Goal: Task Accomplishment & Management: Use online tool/utility

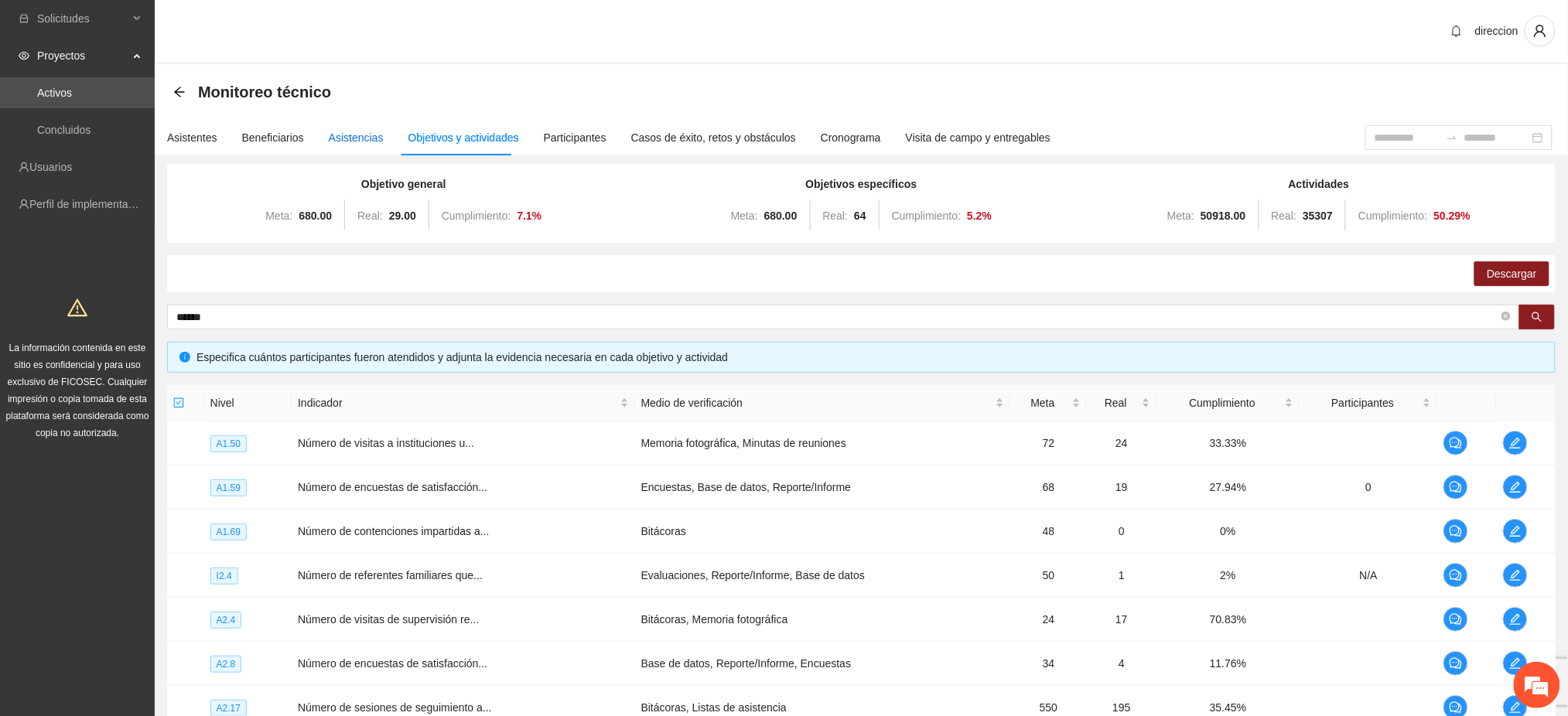
click at [360, 132] on div "Asistencias" at bounding box center [356, 138] width 55 height 17
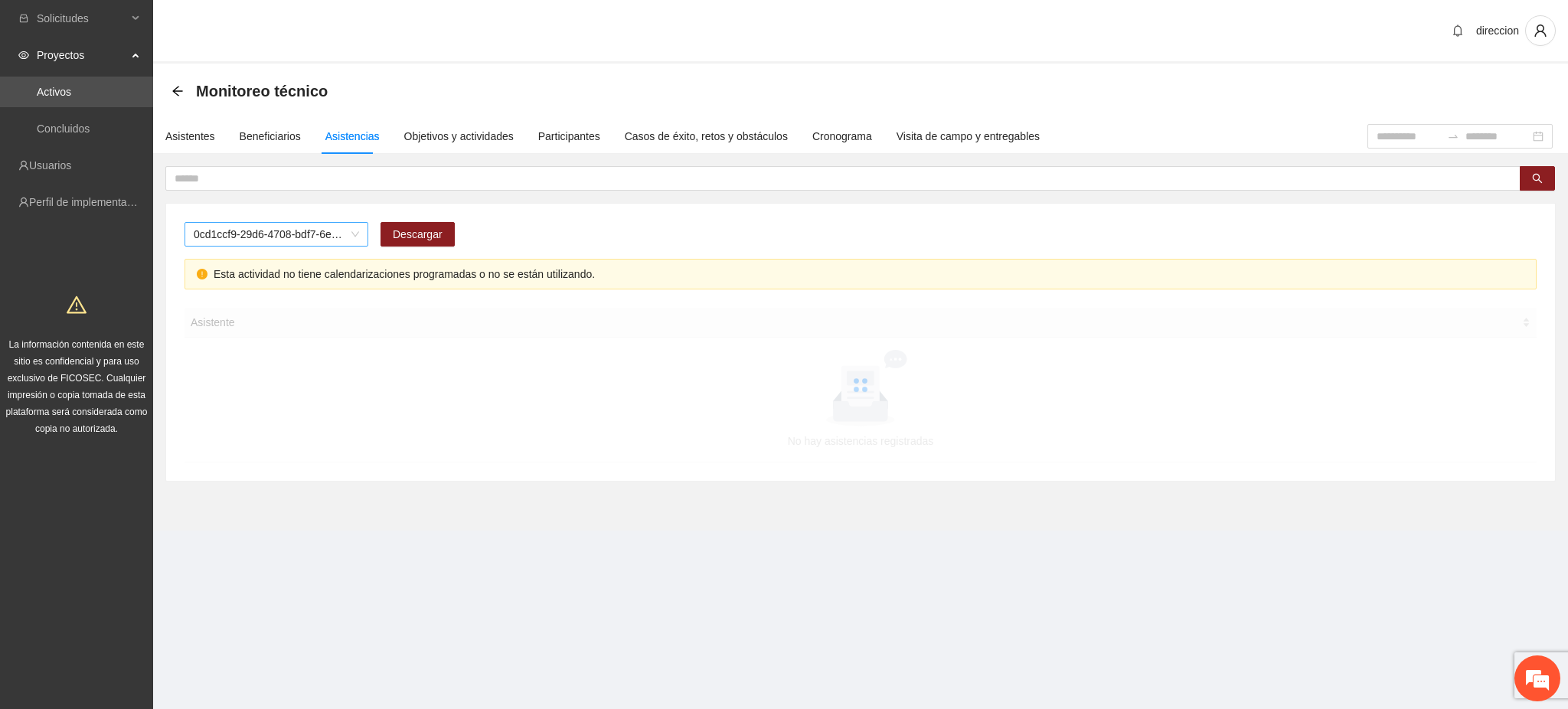
click at [238, 229] on span "0cd1ccf9-29d6-4708-bdf7-6e91457c8cf1" at bounding box center [276, 234] width 165 height 23
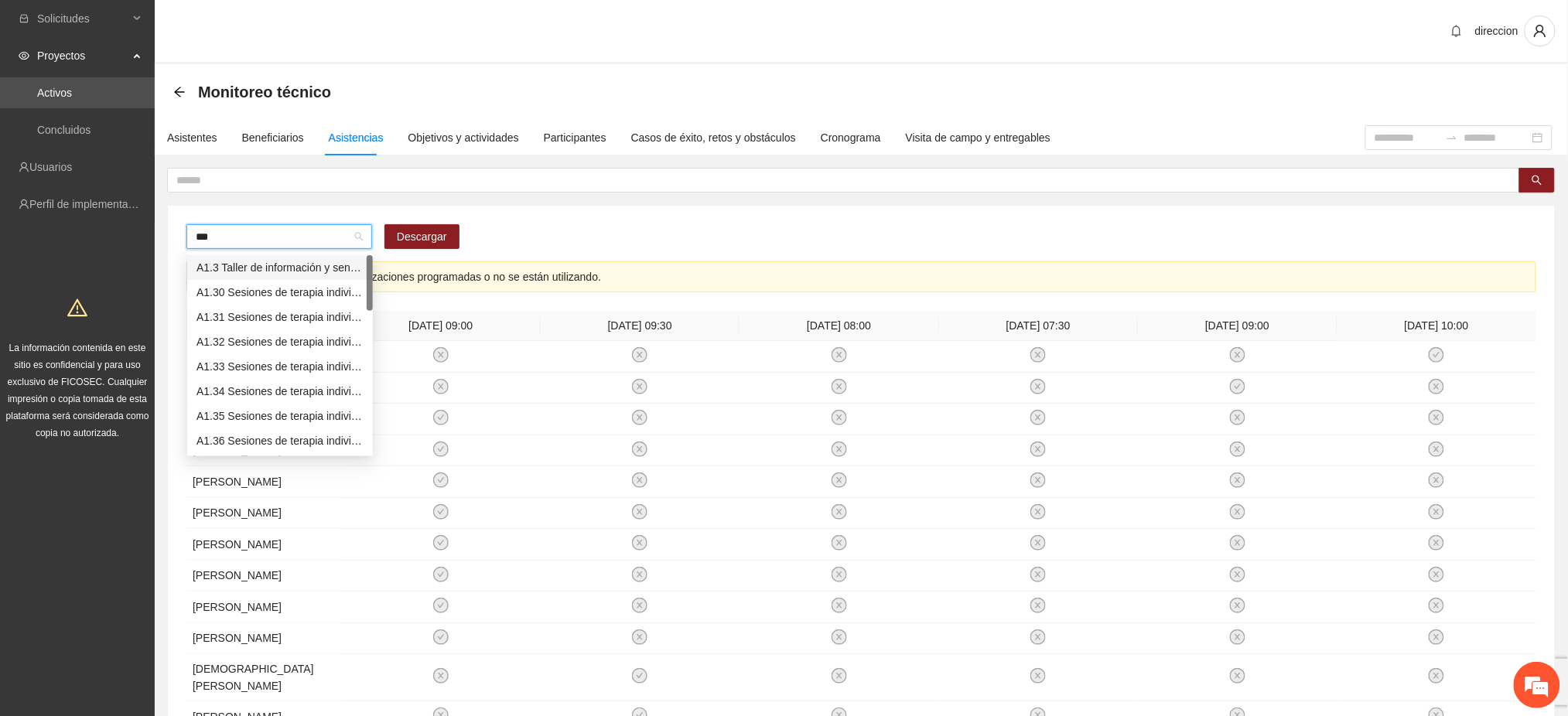
type input "****"
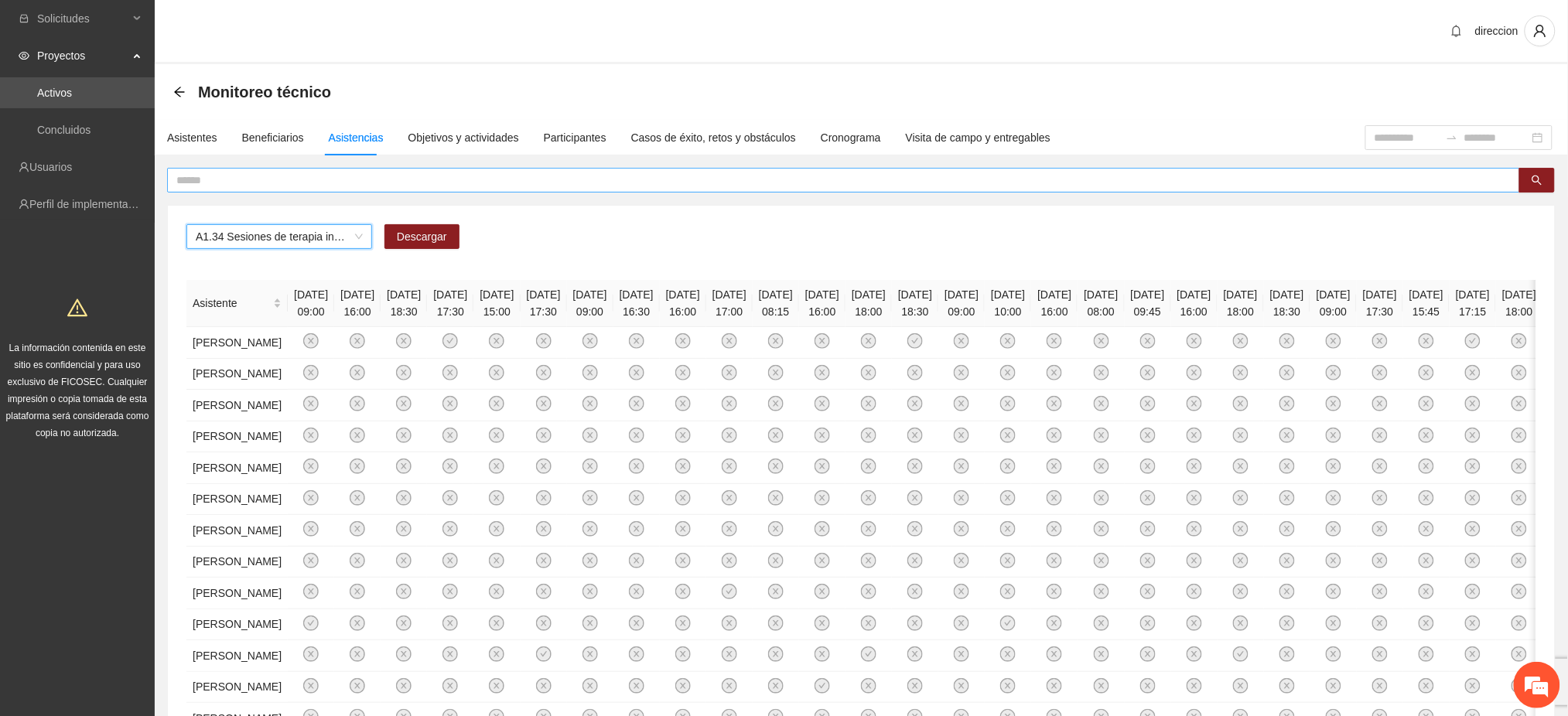
click at [229, 184] on input "text" at bounding box center [838, 180] width 1322 height 17
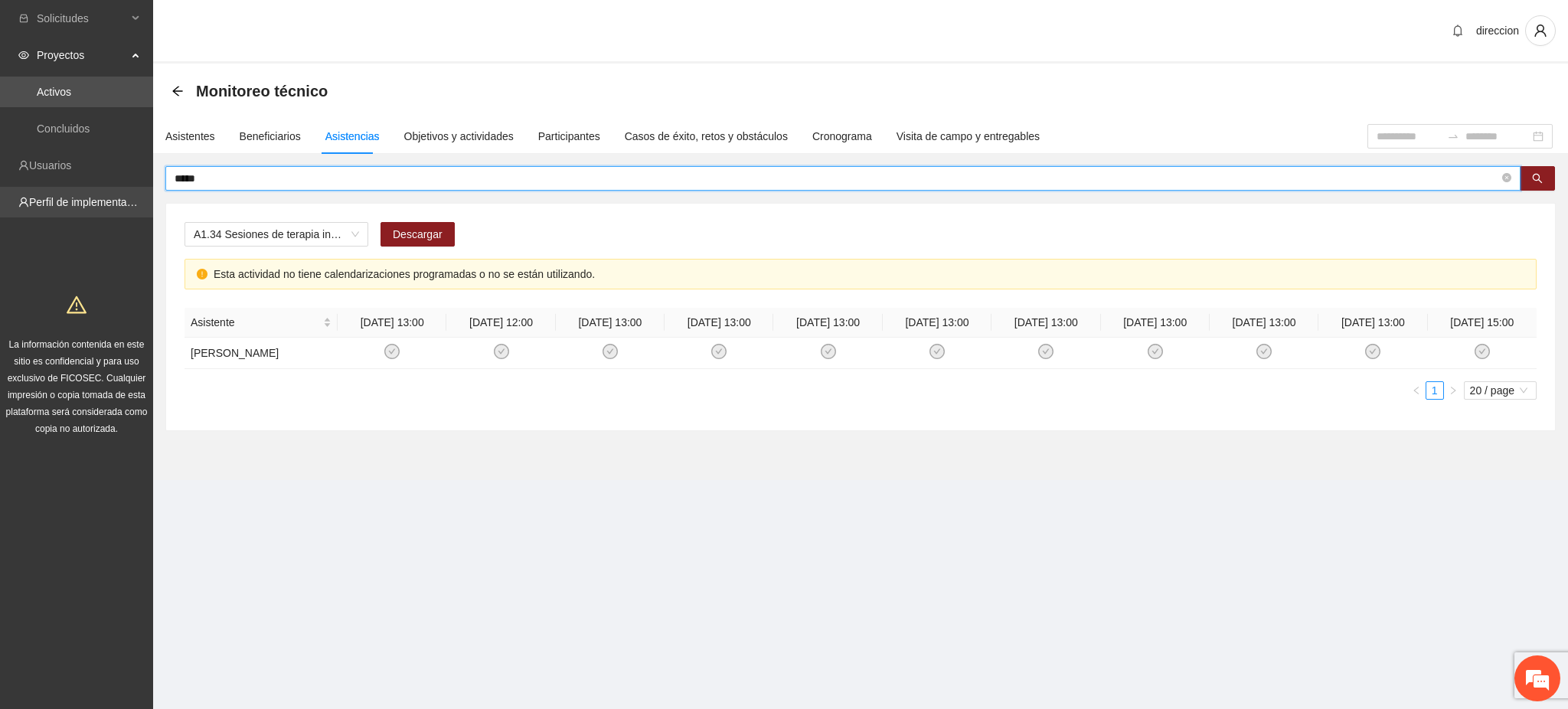
drag, startPoint x: 213, startPoint y: 175, endPoint x: 129, endPoint y: 187, distance: 84.9
click at [130, 185] on section "Solicitudes Proyectos Activos Concluidos Usuarios Perfil de implementadora La i…" at bounding box center [784, 354] width 1568 height 709
type input "**********"
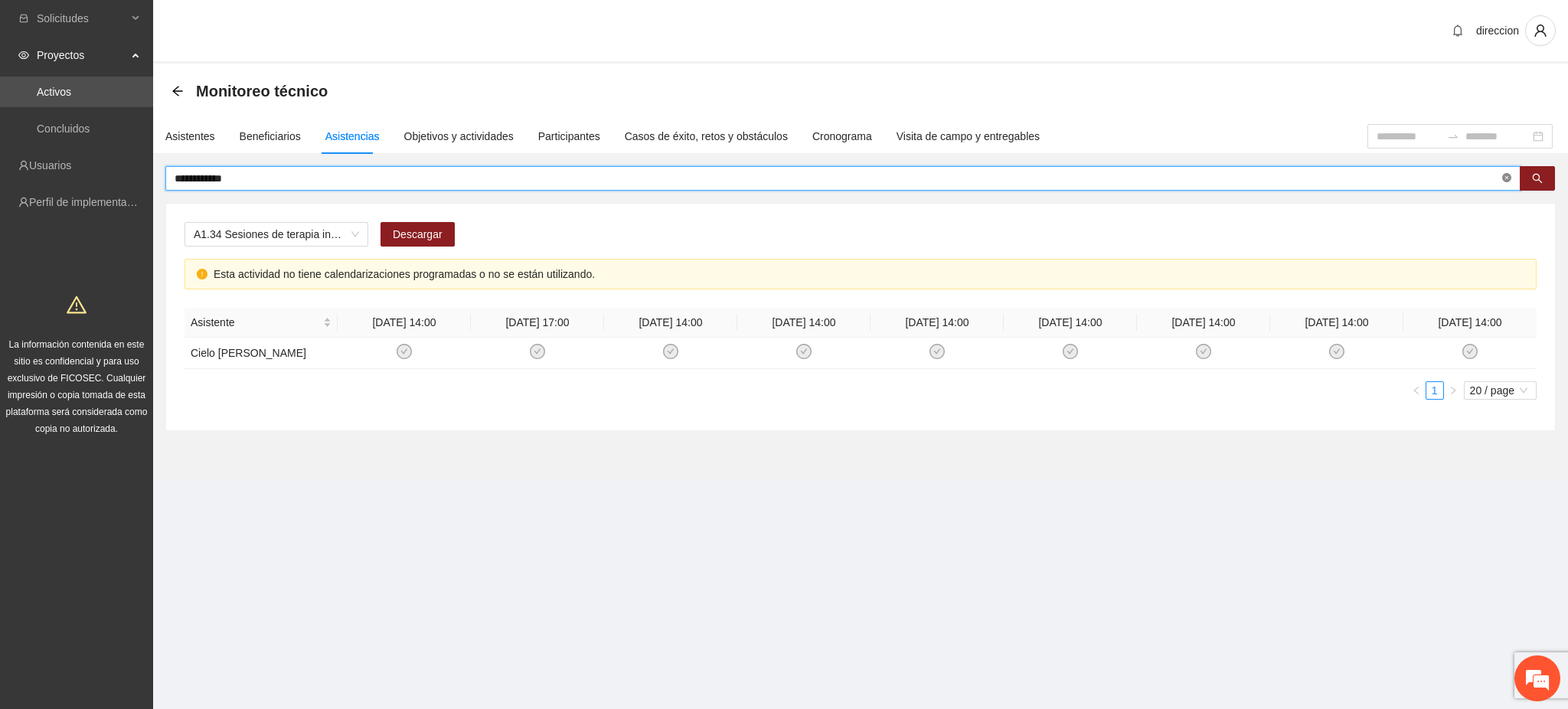
click at [1502, 177] on icon "close-circle" at bounding box center [1507, 178] width 9 height 9
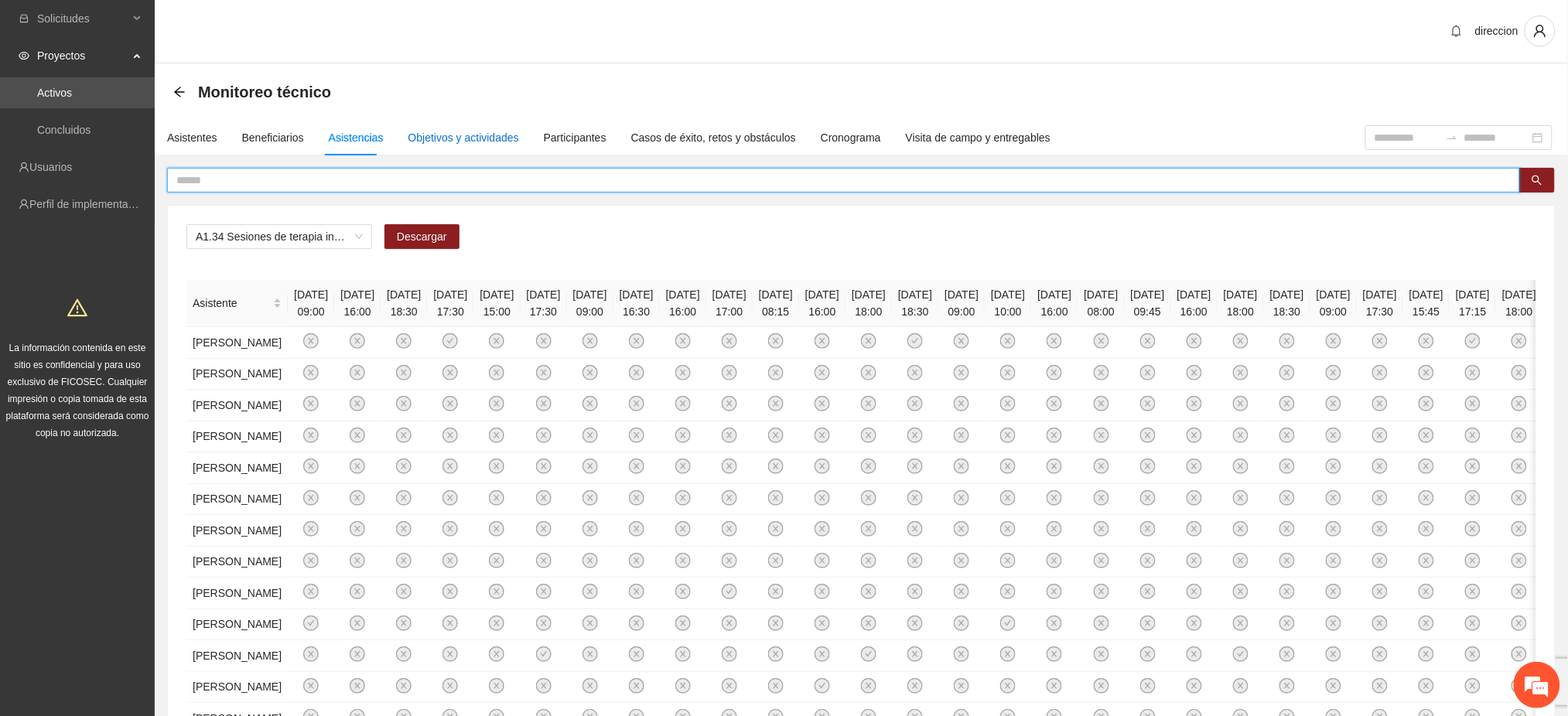
click at [479, 133] on div "Objetivos y actividades" at bounding box center [463, 138] width 110 height 17
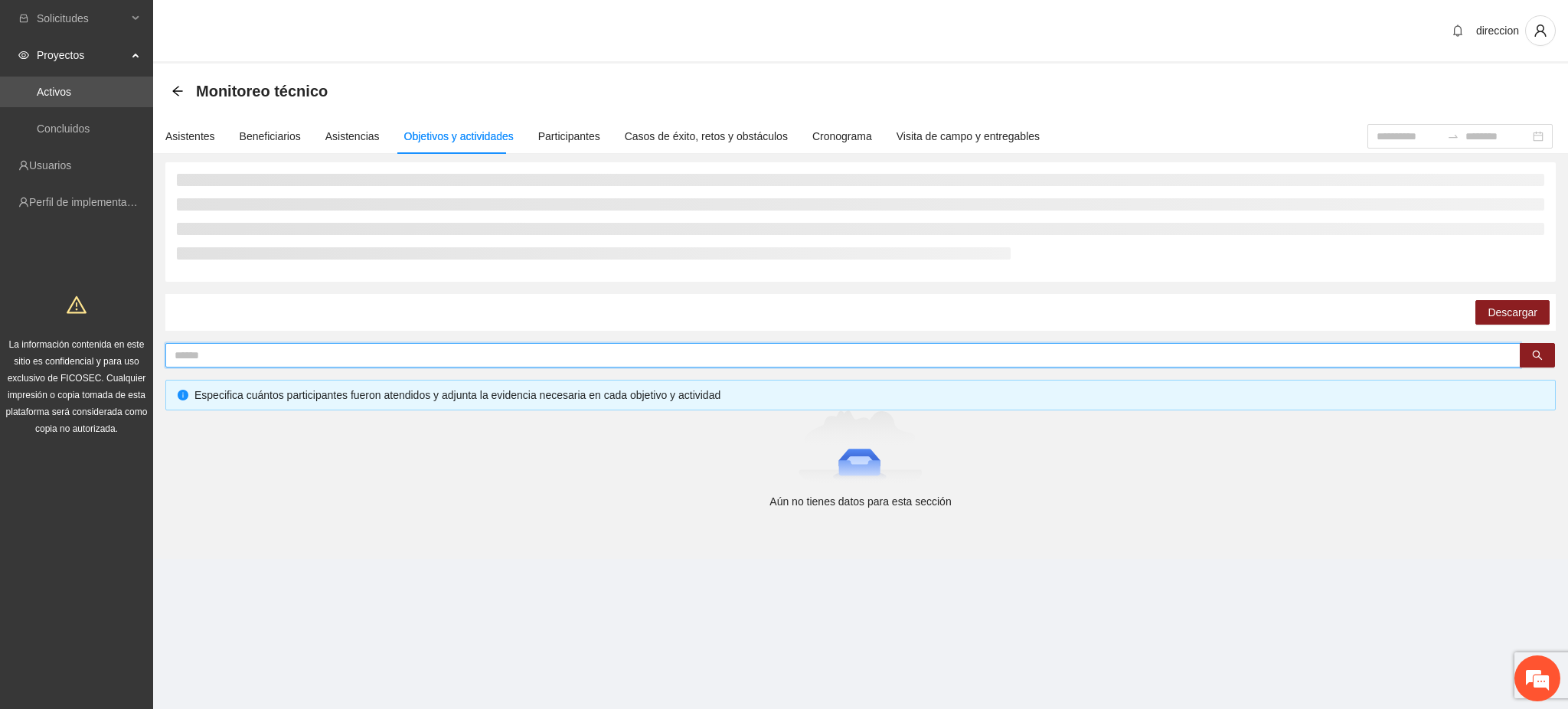
click at [266, 357] on input "text" at bounding box center [837, 355] width 1325 height 17
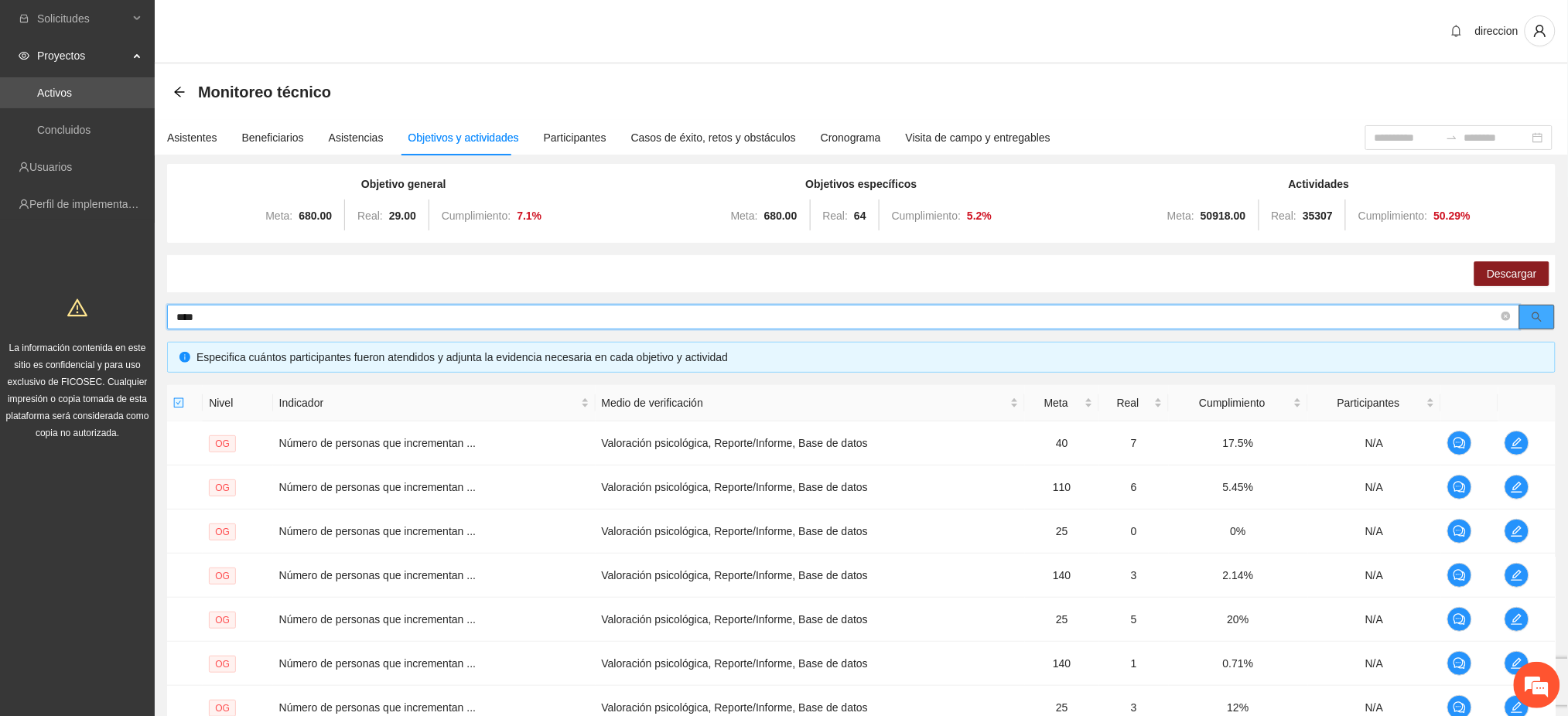
click at [1545, 319] on button "button" at bounding box center [1537, 317] width 35 height 25
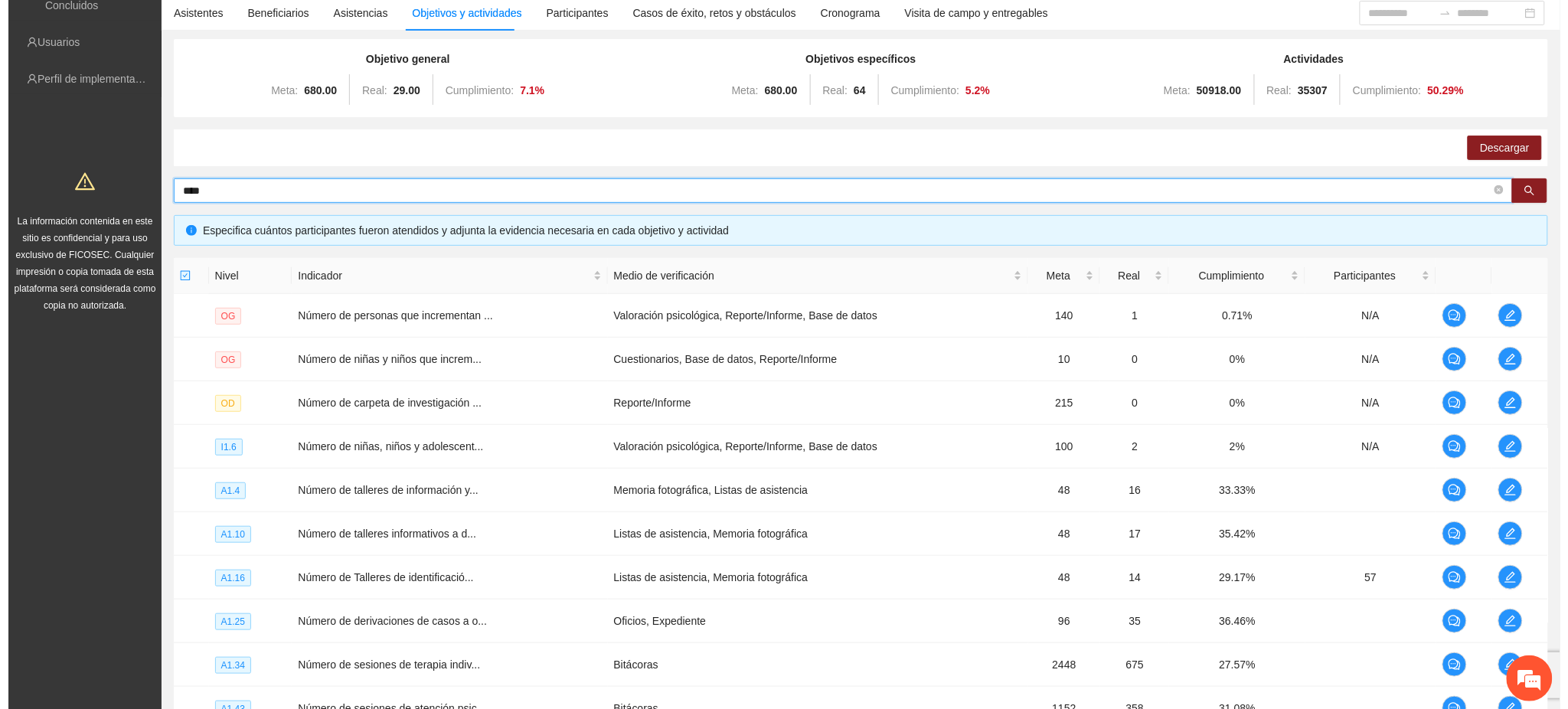
scroll to position [204, 0]
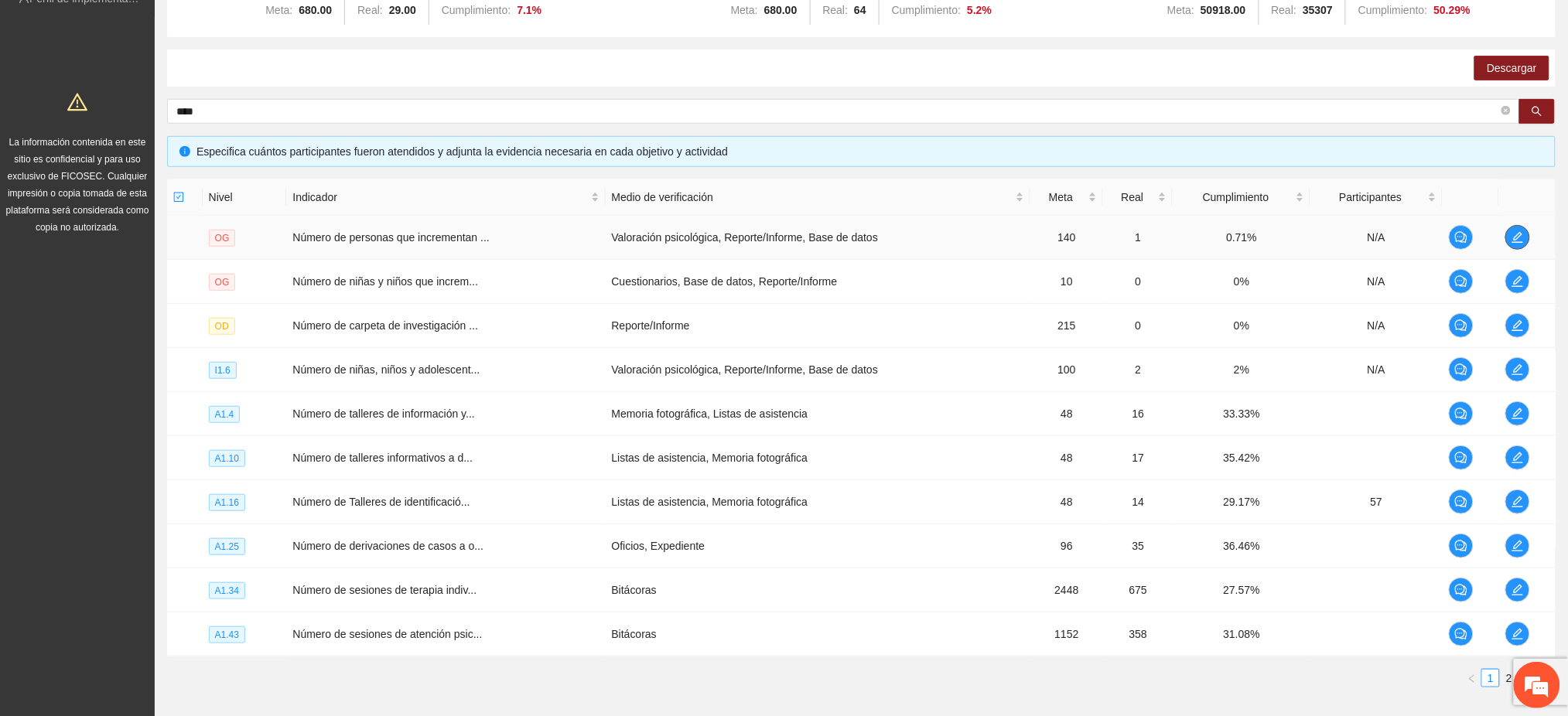
click at [1523, 236] on icon "edit" at bounding box center [1518, 237] width 12 height 12
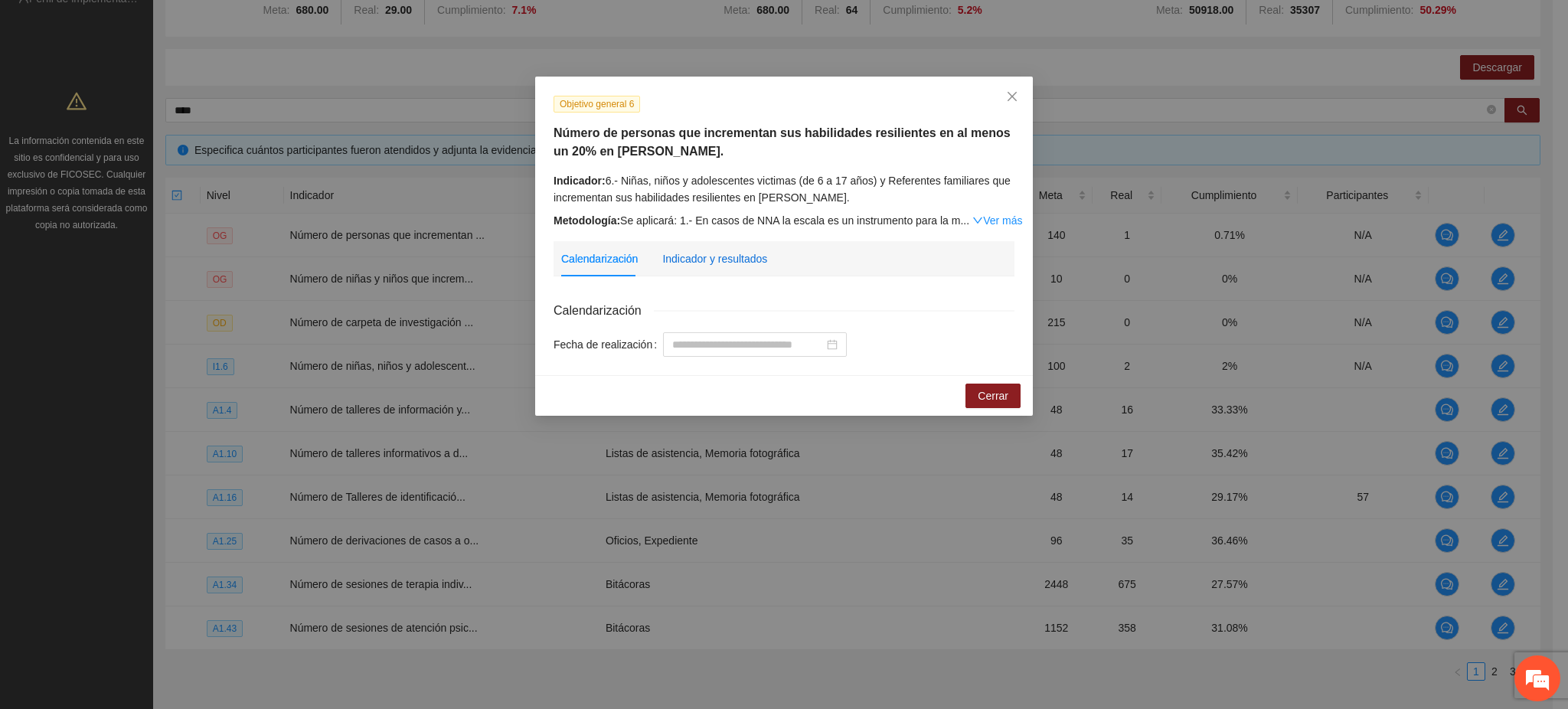
click at [713, 259] on div "Indicador y resultados" at bounding box center [715, 259] width 105 height 17
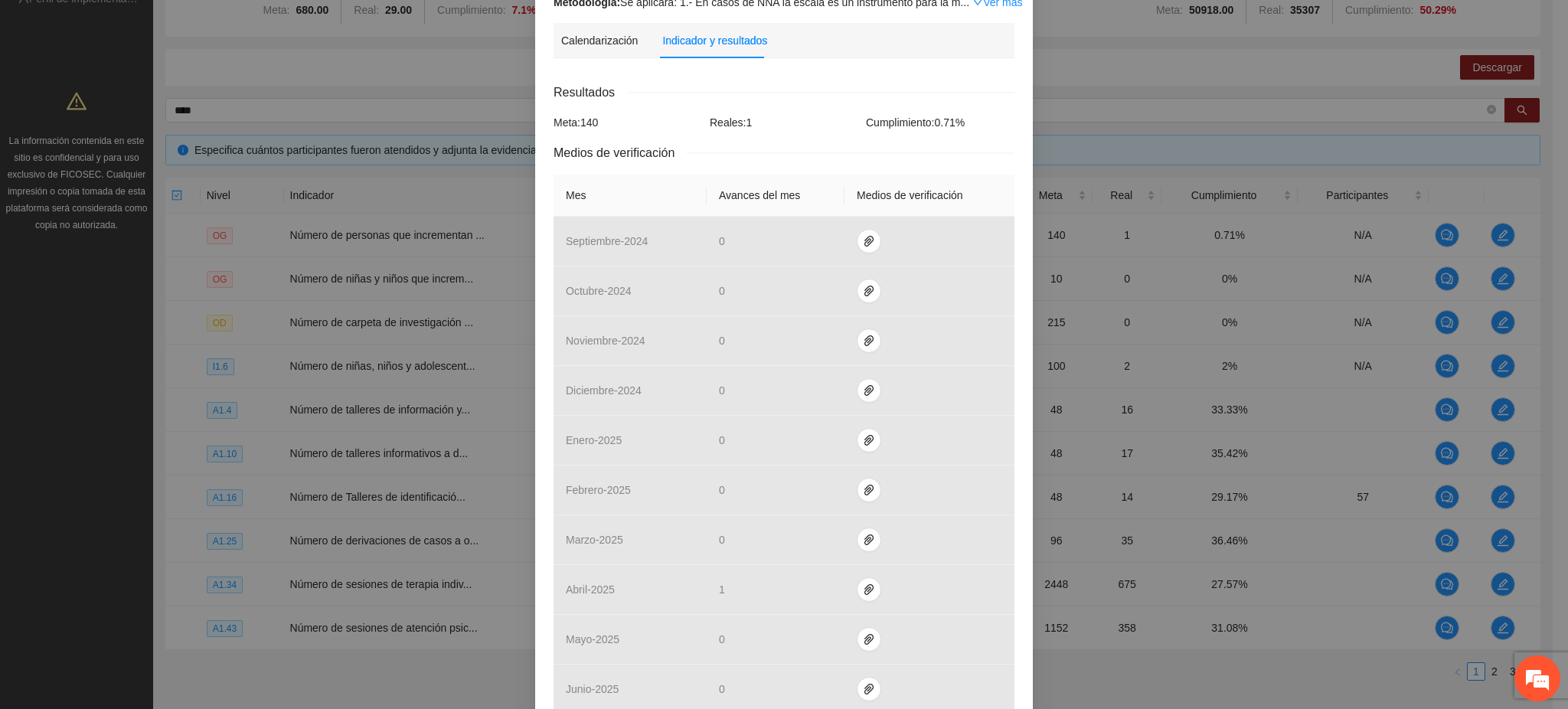
scroll to position [472, 0]
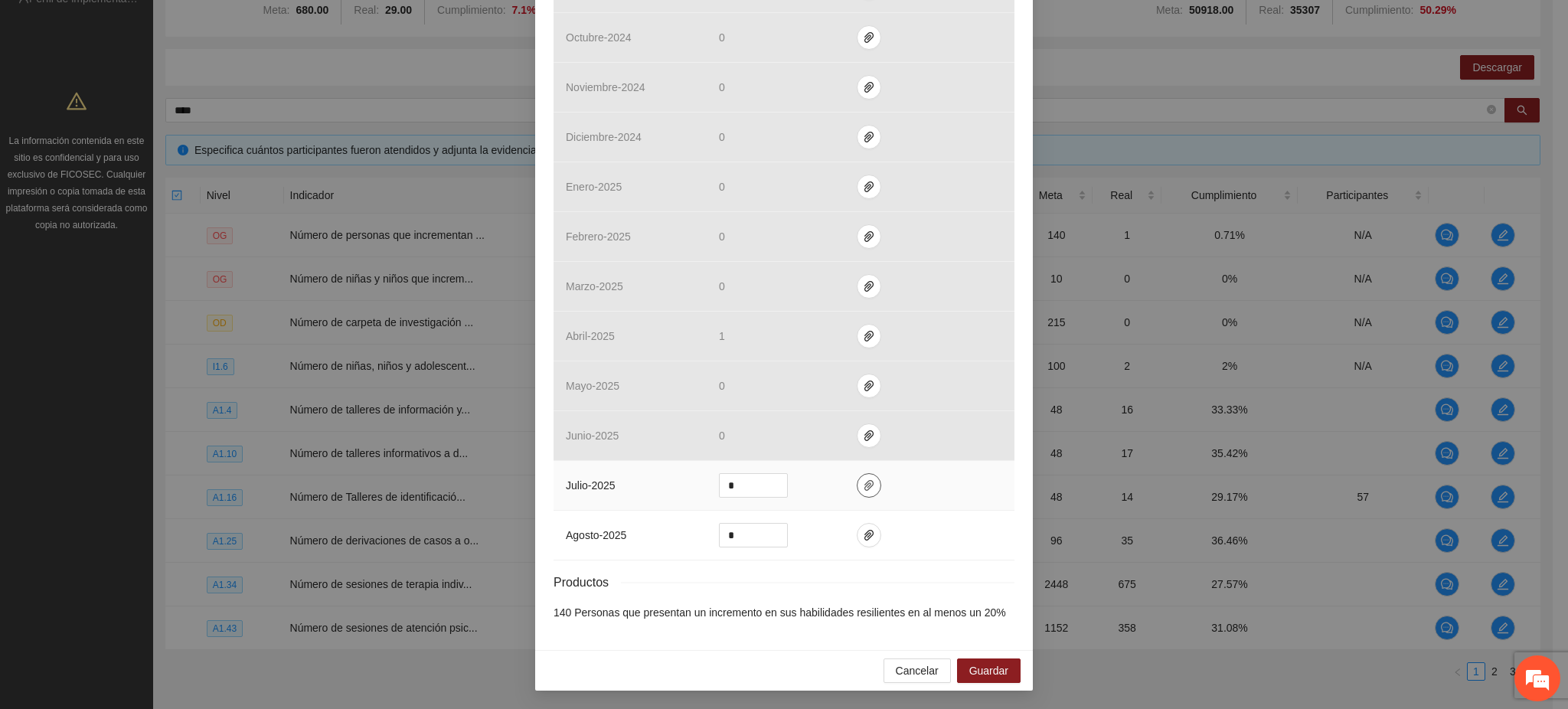
click at [865, 482] on icon "paper-clip" at bounding box center [870, 485] width 9 height 10
click at [813, 445] on span "Adjuntar documento" at bounding box center [822, 438] width 96 height 17
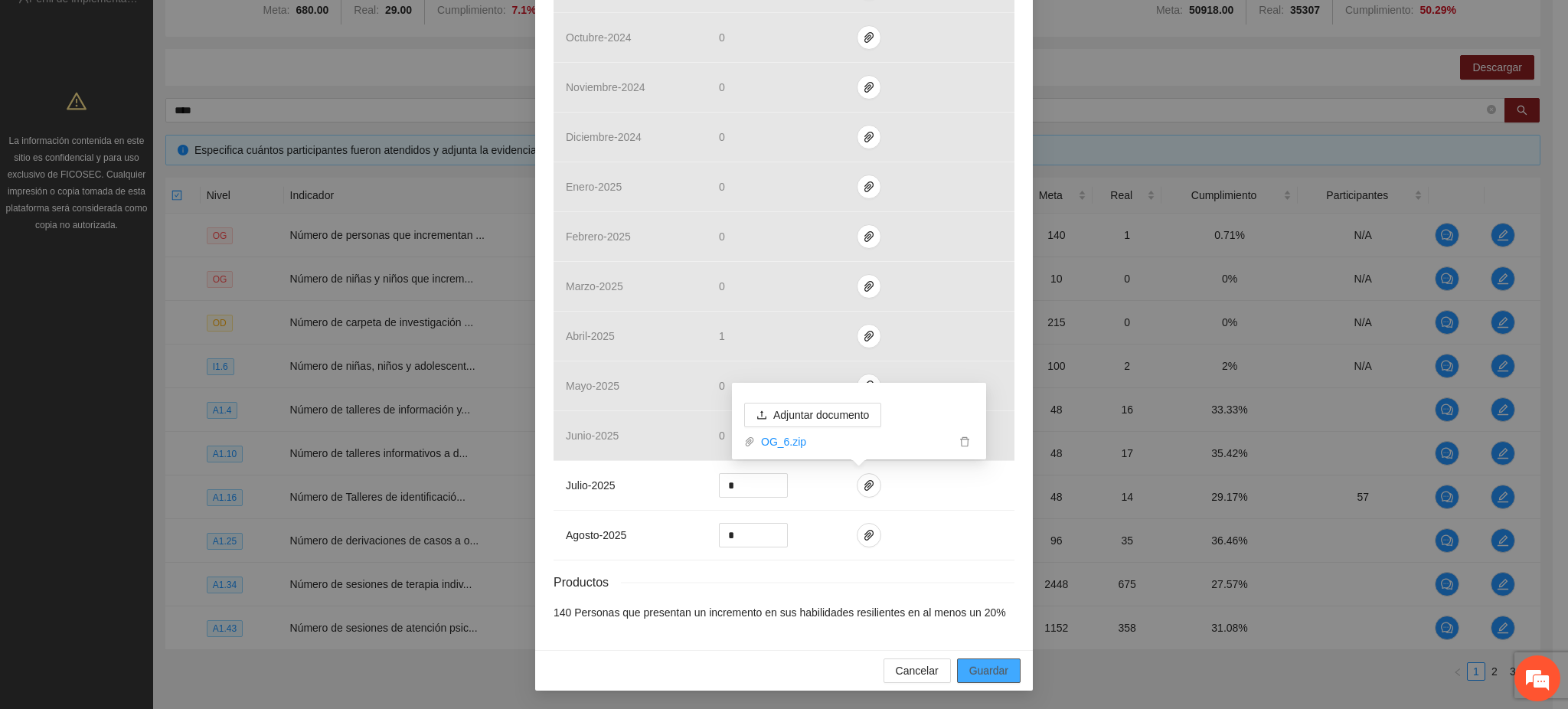
click at [980, 678] on span "Guardar" at bounding box center [989, 671] width 39 height 17
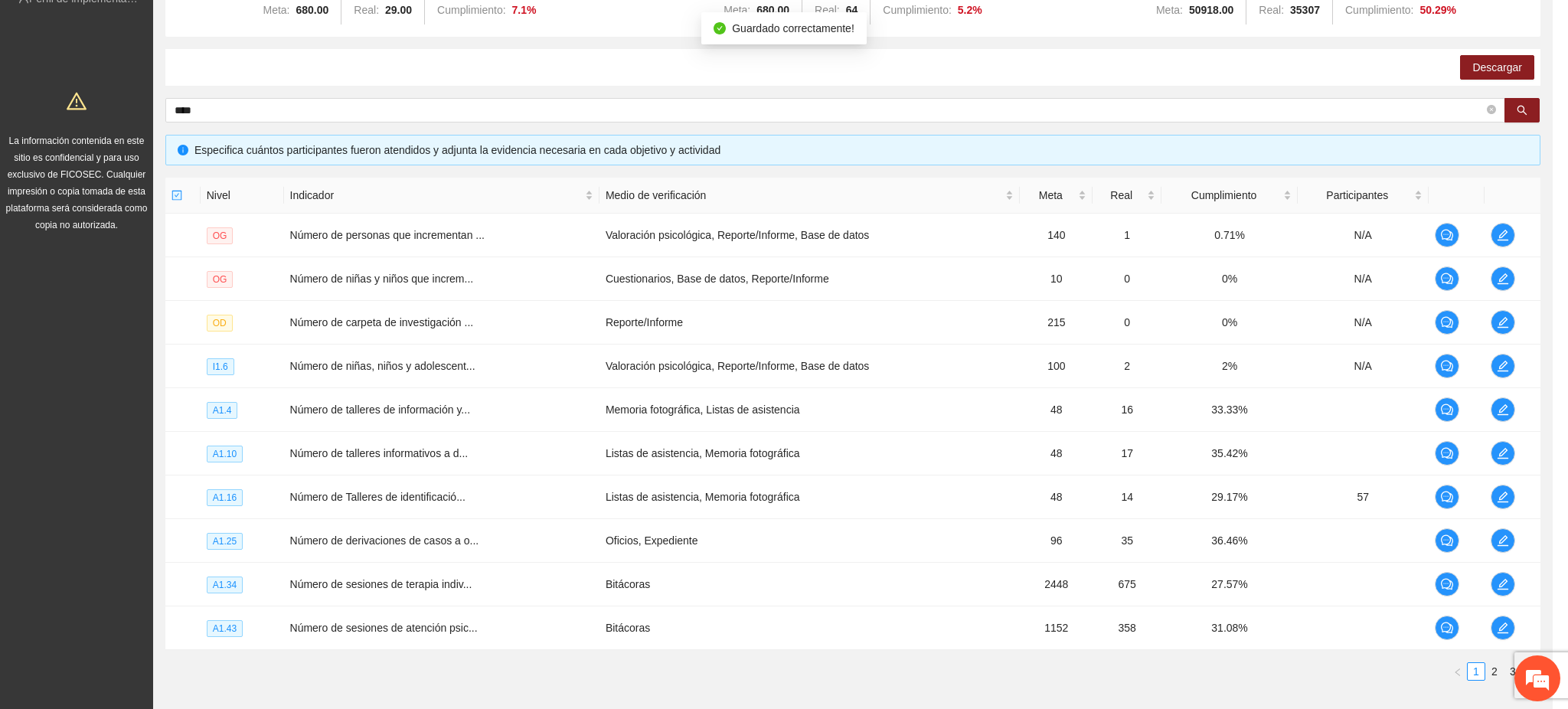
scroll to position [396, 0]
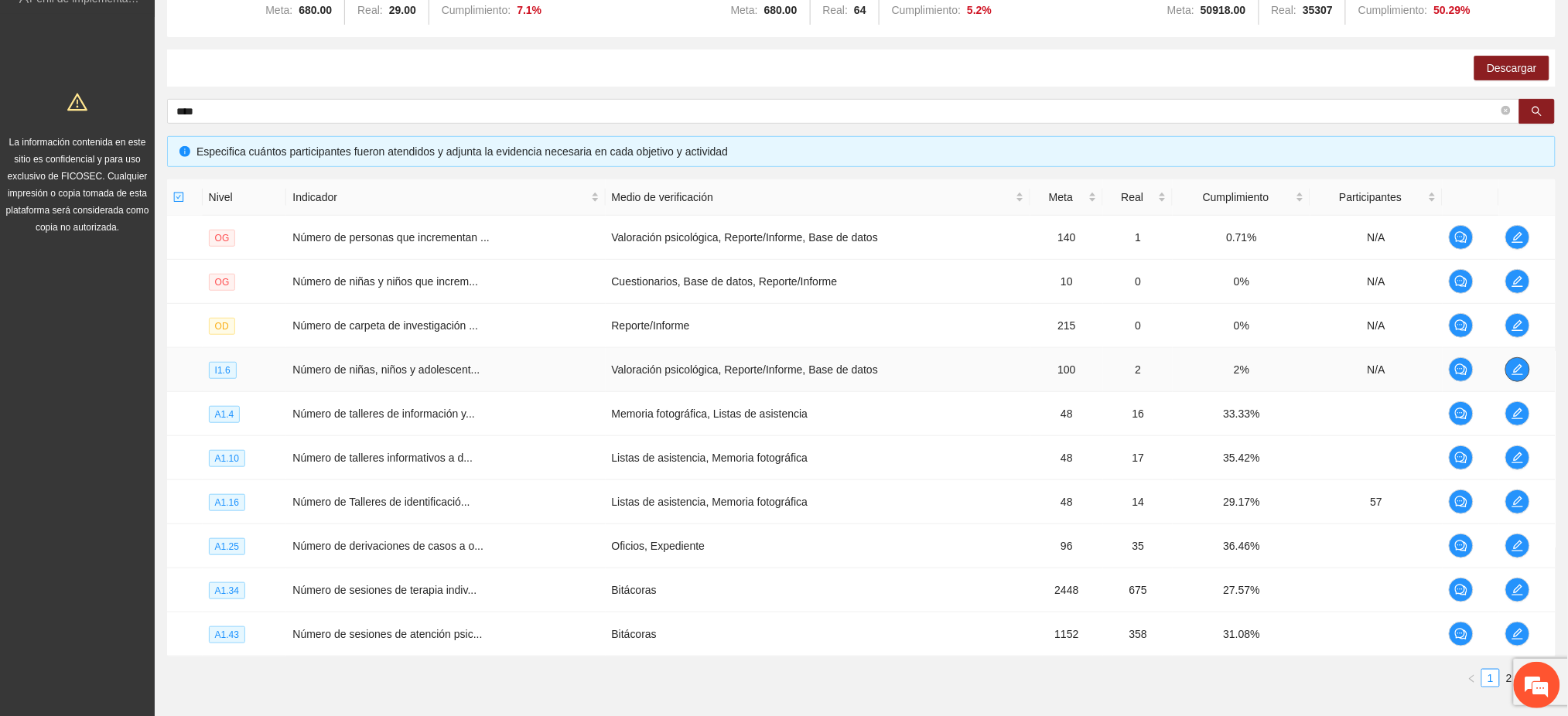
click at [1519, 365] on icon "edit" at bounding box center [1517, 369] width 10 height 10
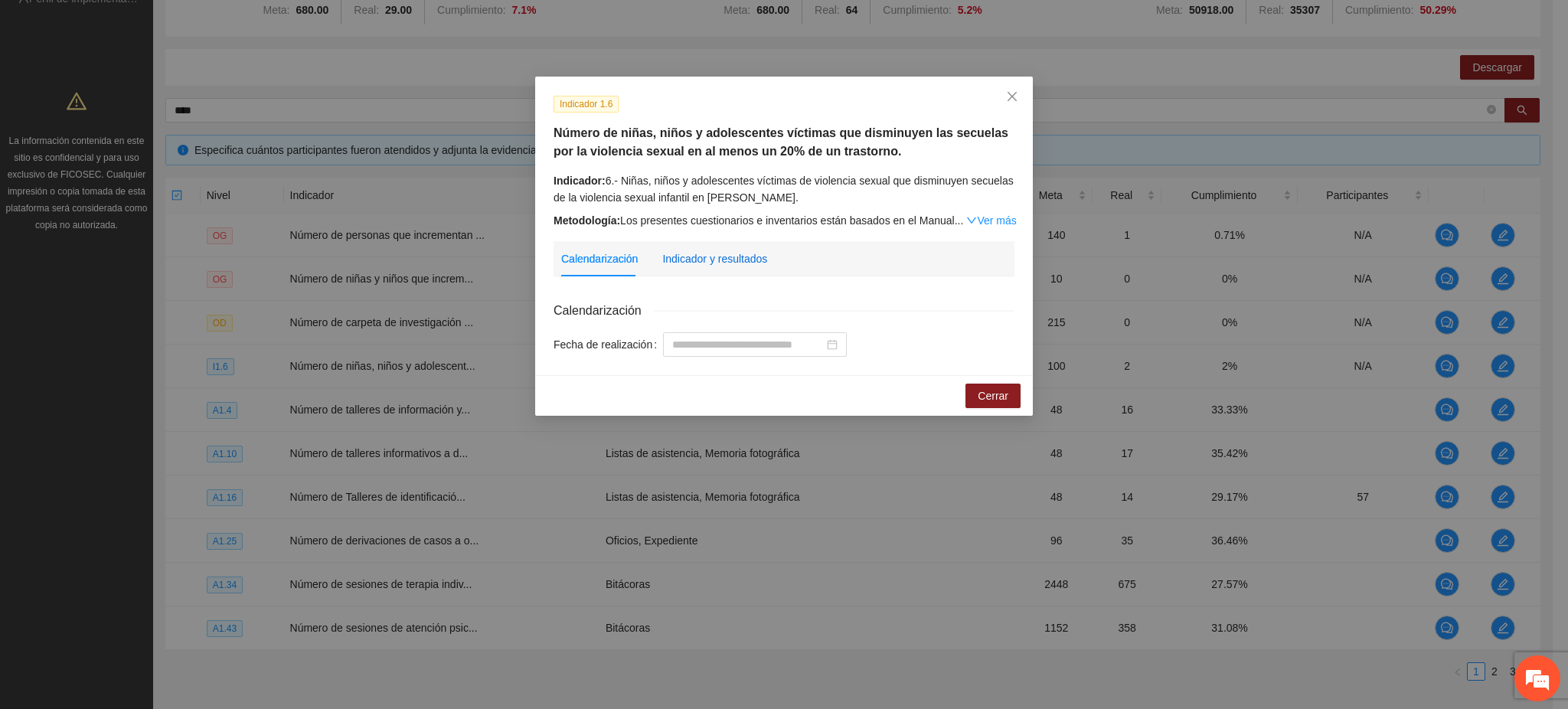
click at [732, 259] on div "Indicador y resultados" at bounding box center [715, 259] width 105 height 17
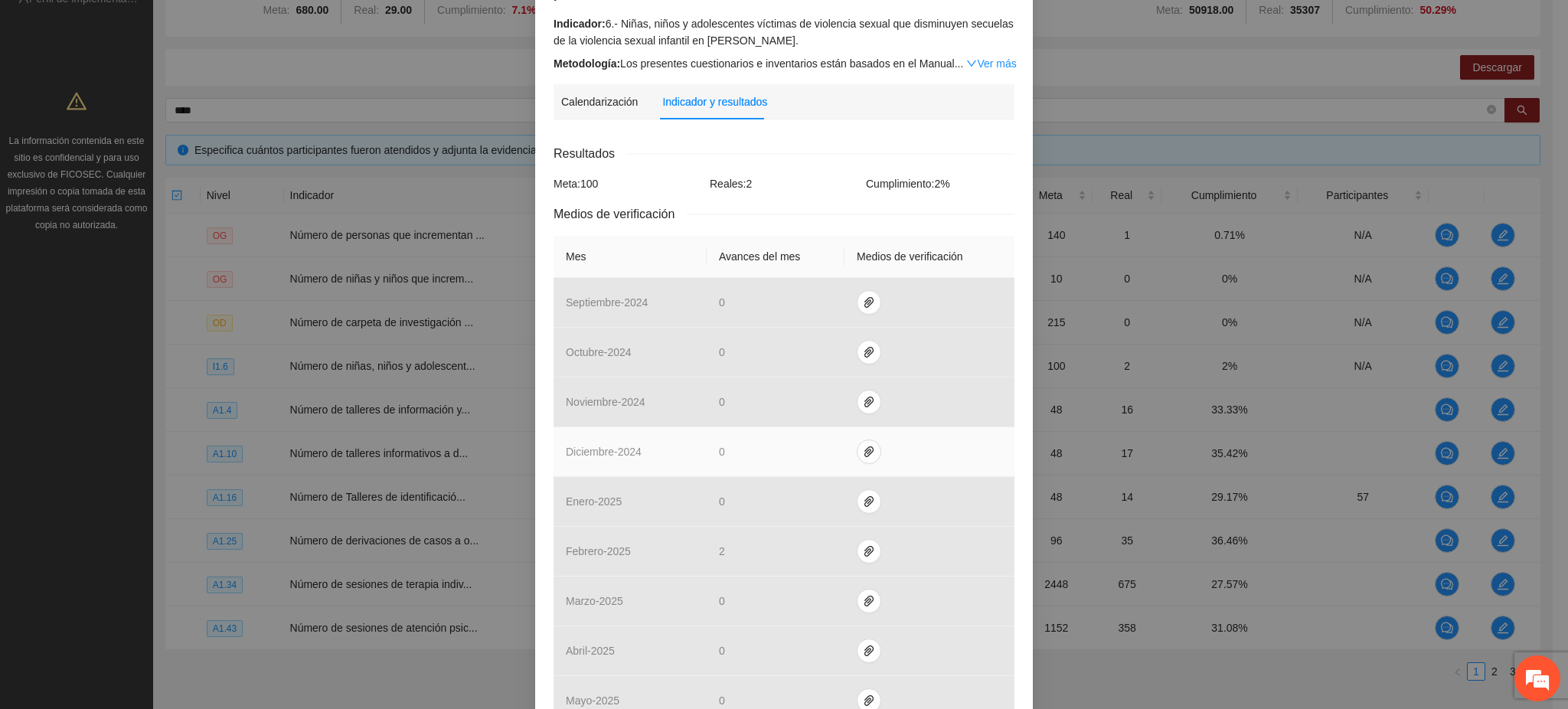
scroll to position [307, 0]
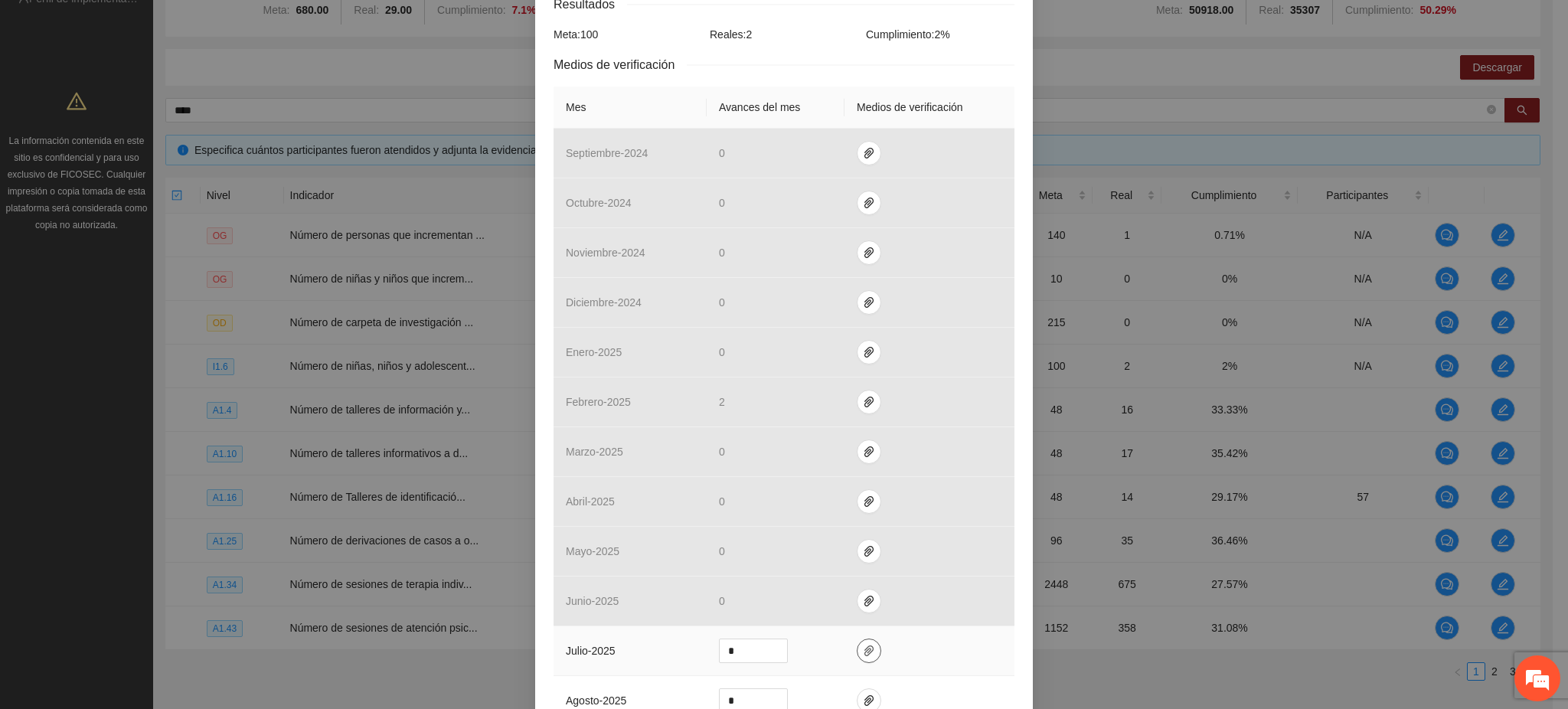
click at [863, 657] on icon "paper-clip" at bounding box center [869, 651] width 12 height 12
click at [822, 607] on span "Adjuntar documento" at bounding box center [822, 605] width 96 height 17
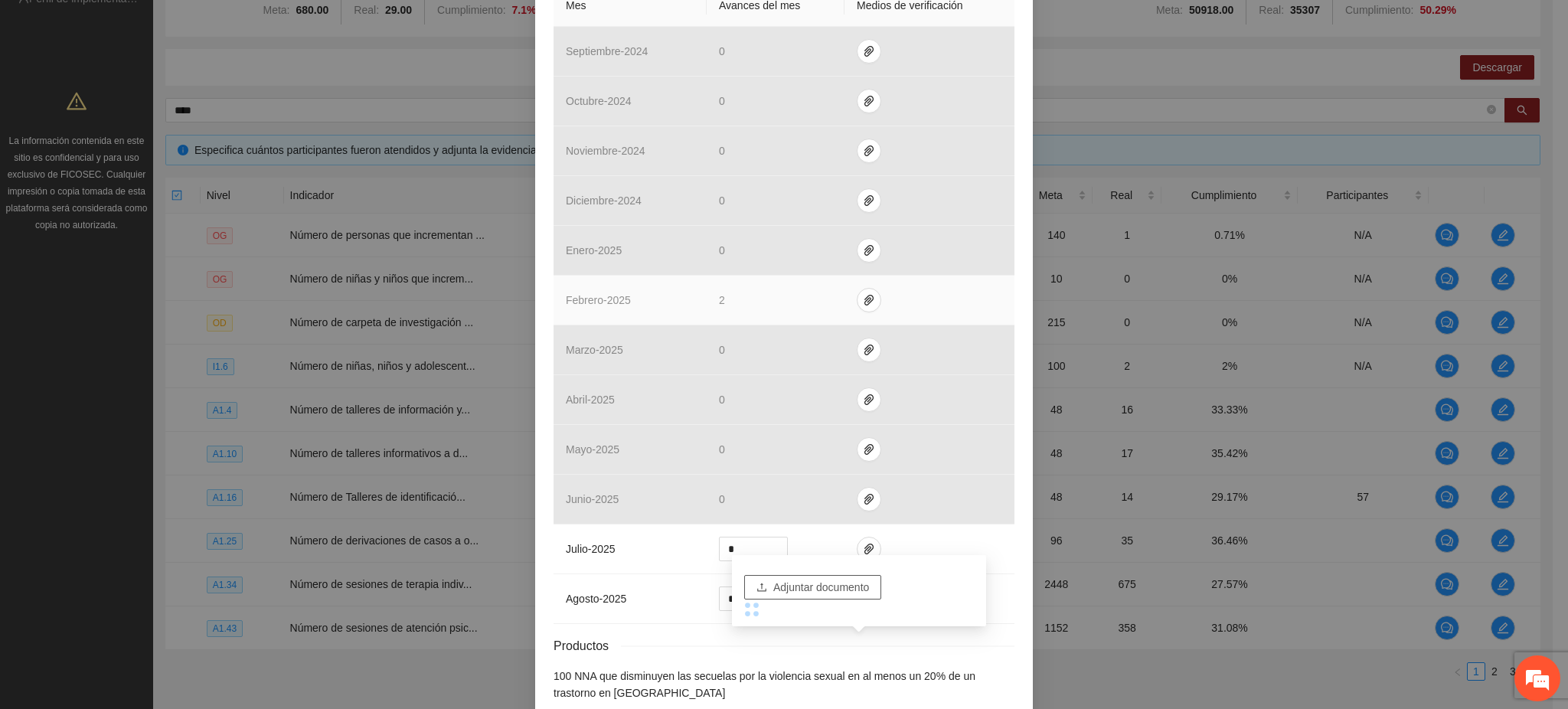
scroll to position [489, 0]
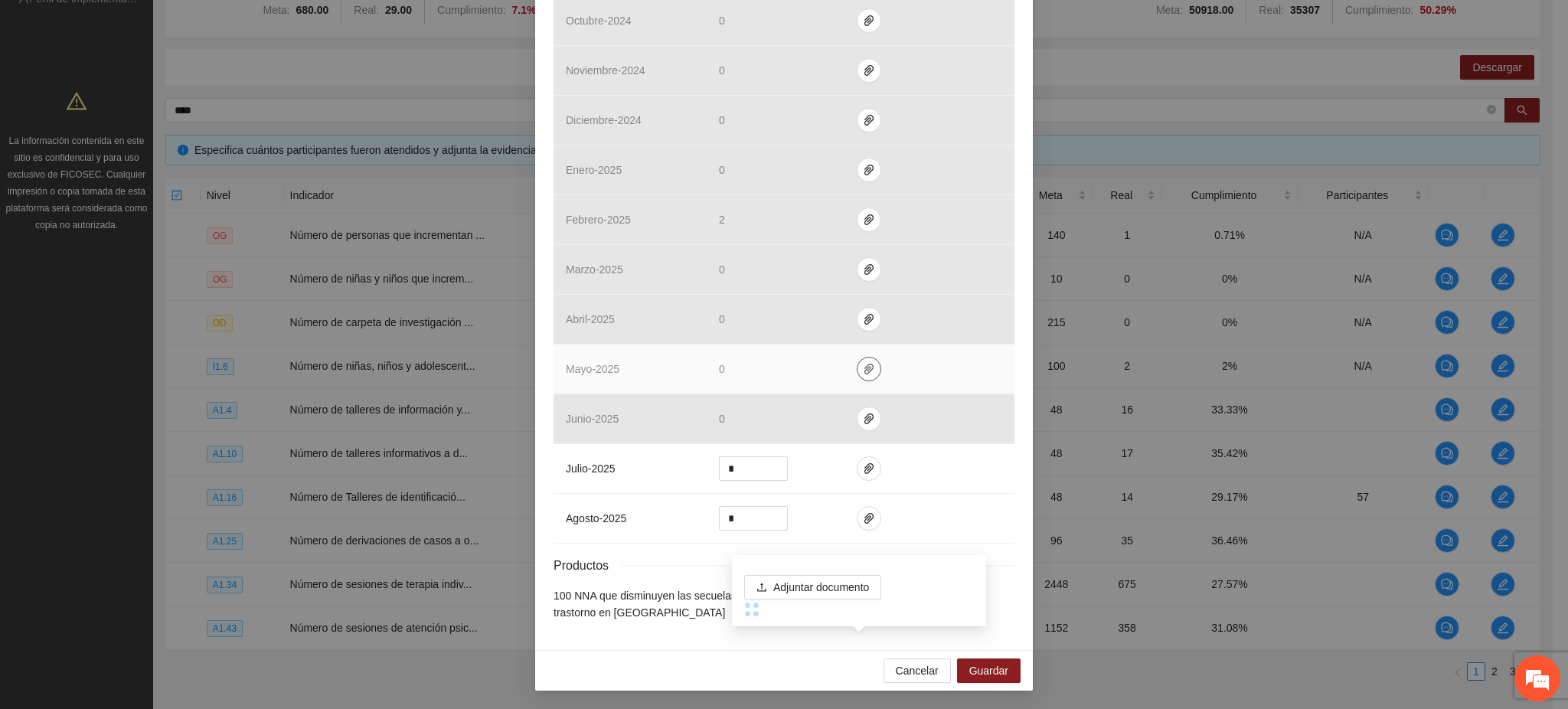
click at [863, 372] on icon "paper-clip" at bounding box center [869, 369] width 12 height 12
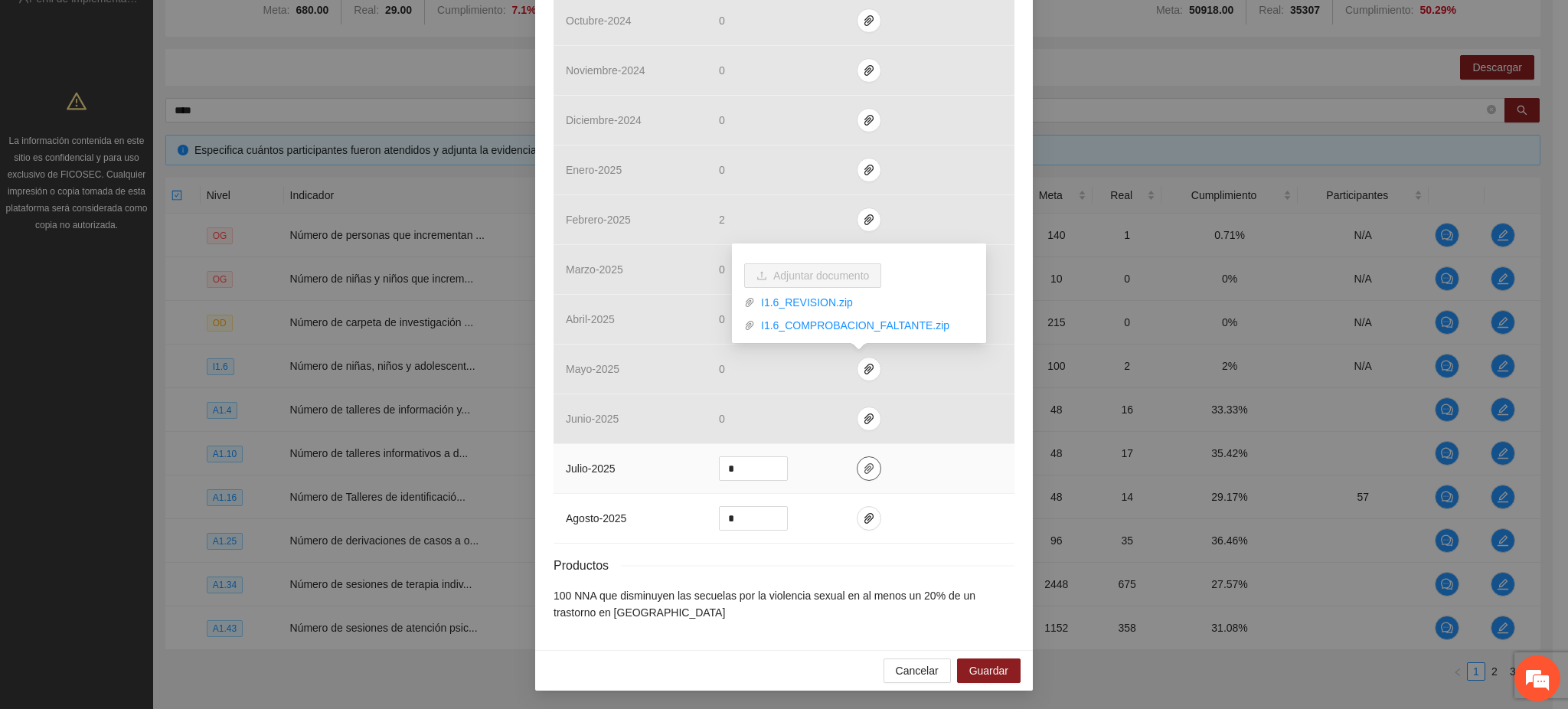
click at [863, 470] on icon "paper-clip" at bounding box center [869, 468] width 12 height 12
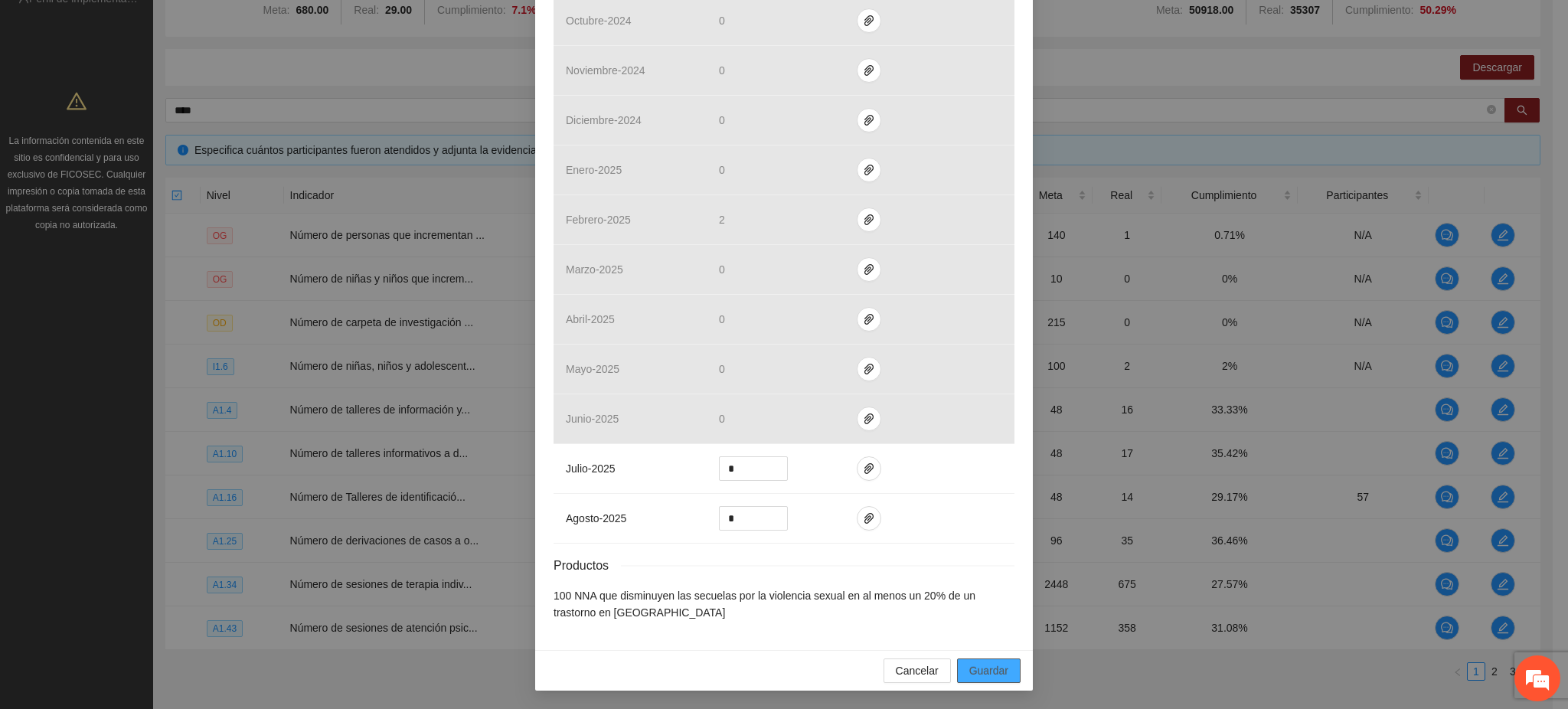
click at [978, 674] on span "Guardar" at bounding box center [989, 671] width 39 height 17
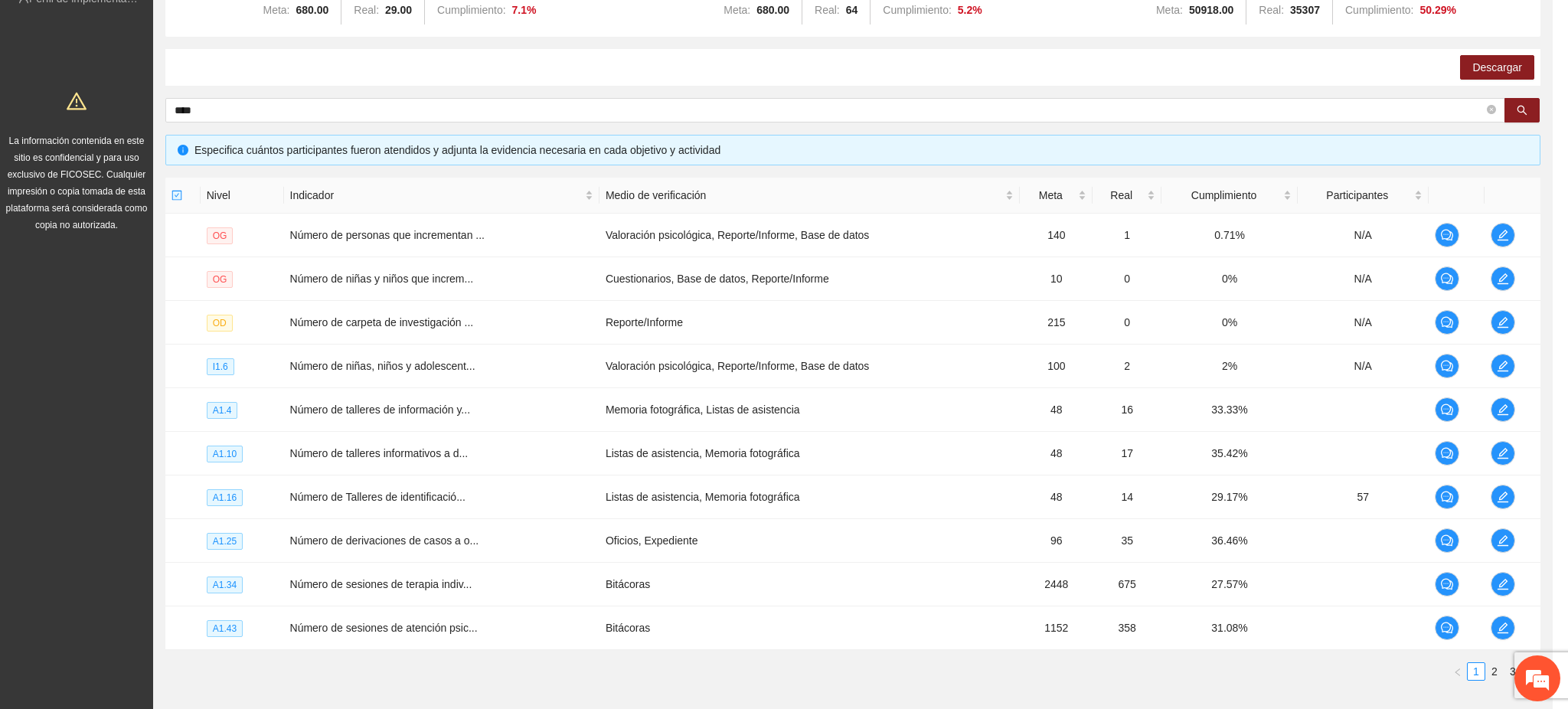
scroll to position [412, 0]
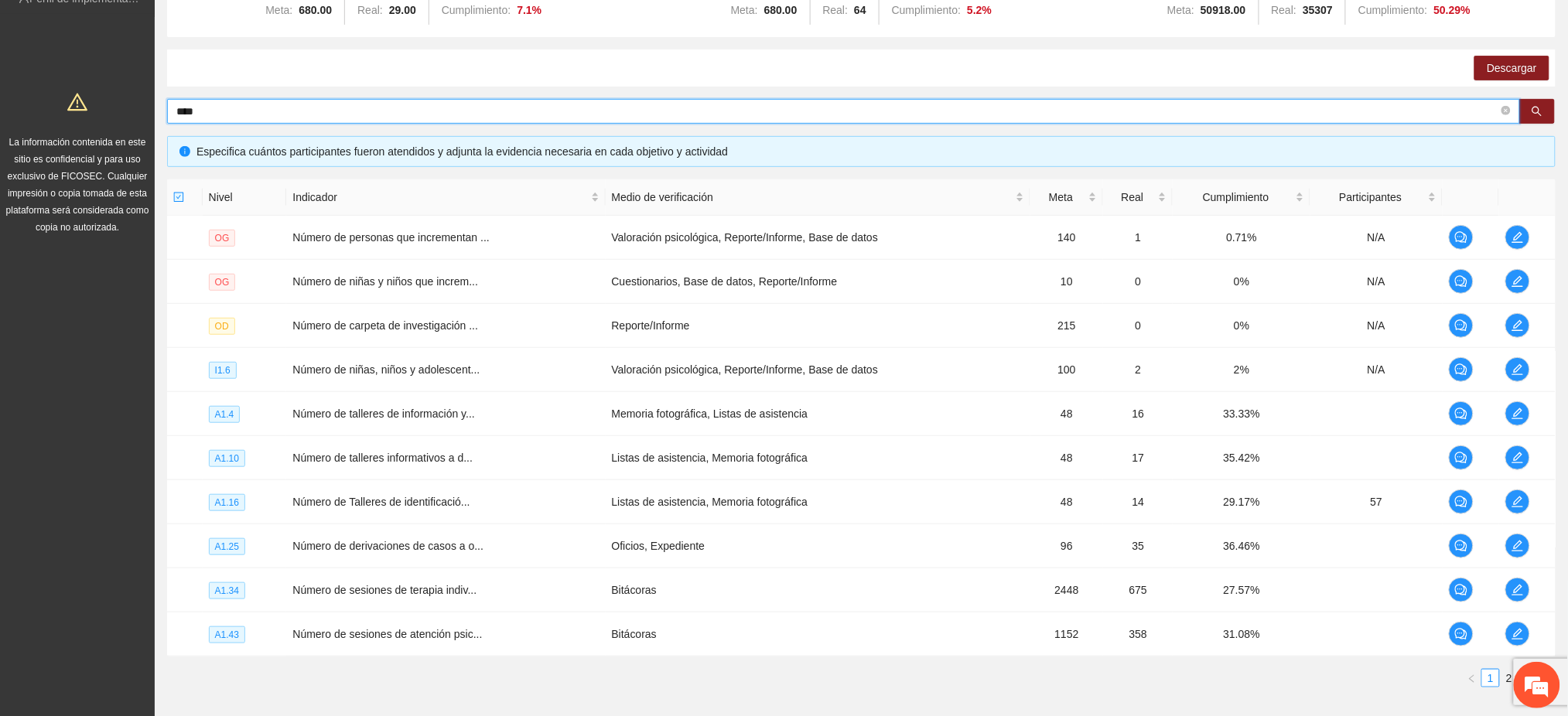
drag, startPoint x: 244, startPoint y: 105, endPoint x: 161, endPoint y: 115, distance: 83.6
click at [161, 115] on div "Objetivo general Meta: 680.00 Real: 29.00 Cumplimiento: 7.1 % Objetivos específ…" at bounding box center [861, 337] width 1413 height 750
type input "******"
click at [1544, 113] on button "button" at bounding box center [1537, 111] width 35 height 25
click at [1522, 245] on button "button" at bounding box center [1518, 237] width 25 height 25
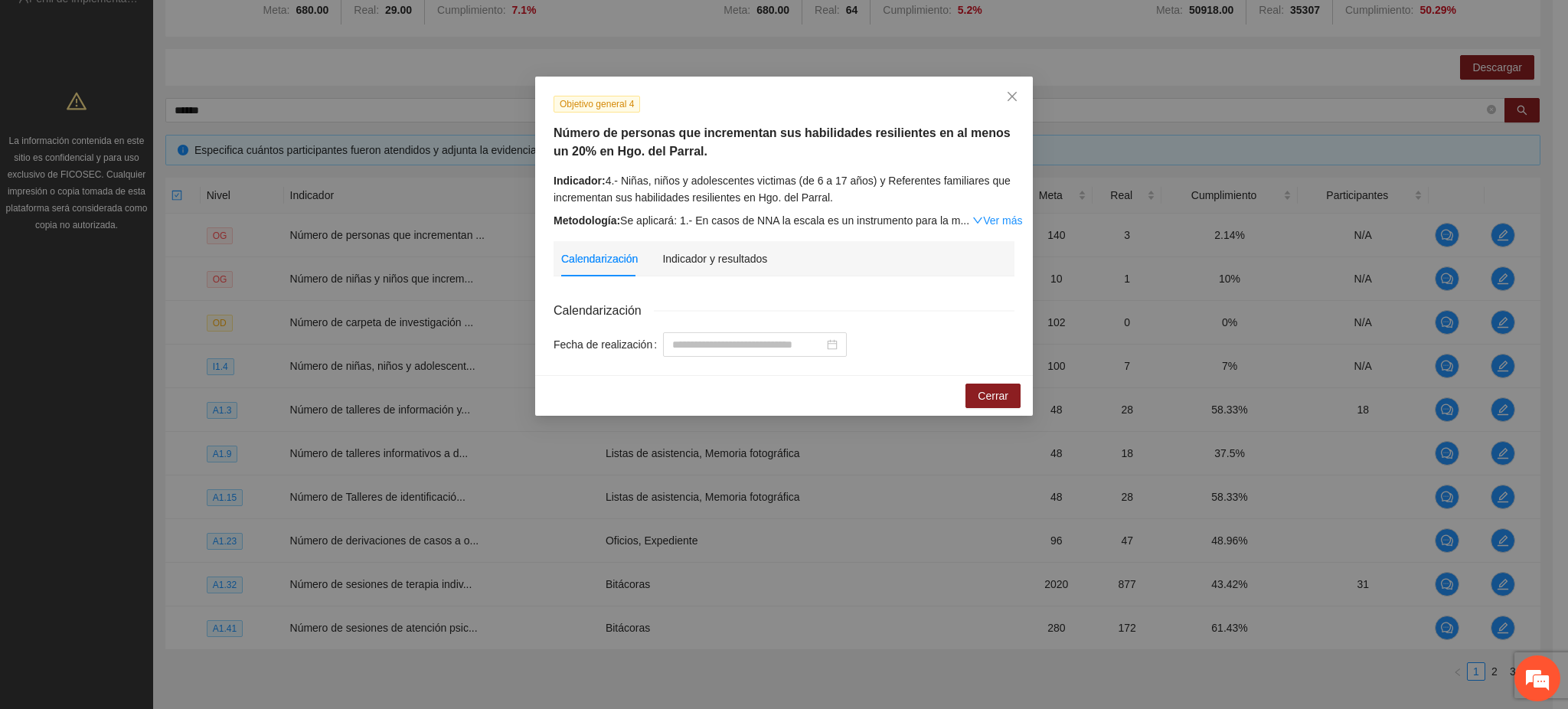
click at [1011, 383] on div "Cancelar Cerrar" at bounding box center [783, 395] width 497 height 40
click at [989, 398] on span "Cerrar" at bounding box center [993, 396] width 31 height 17
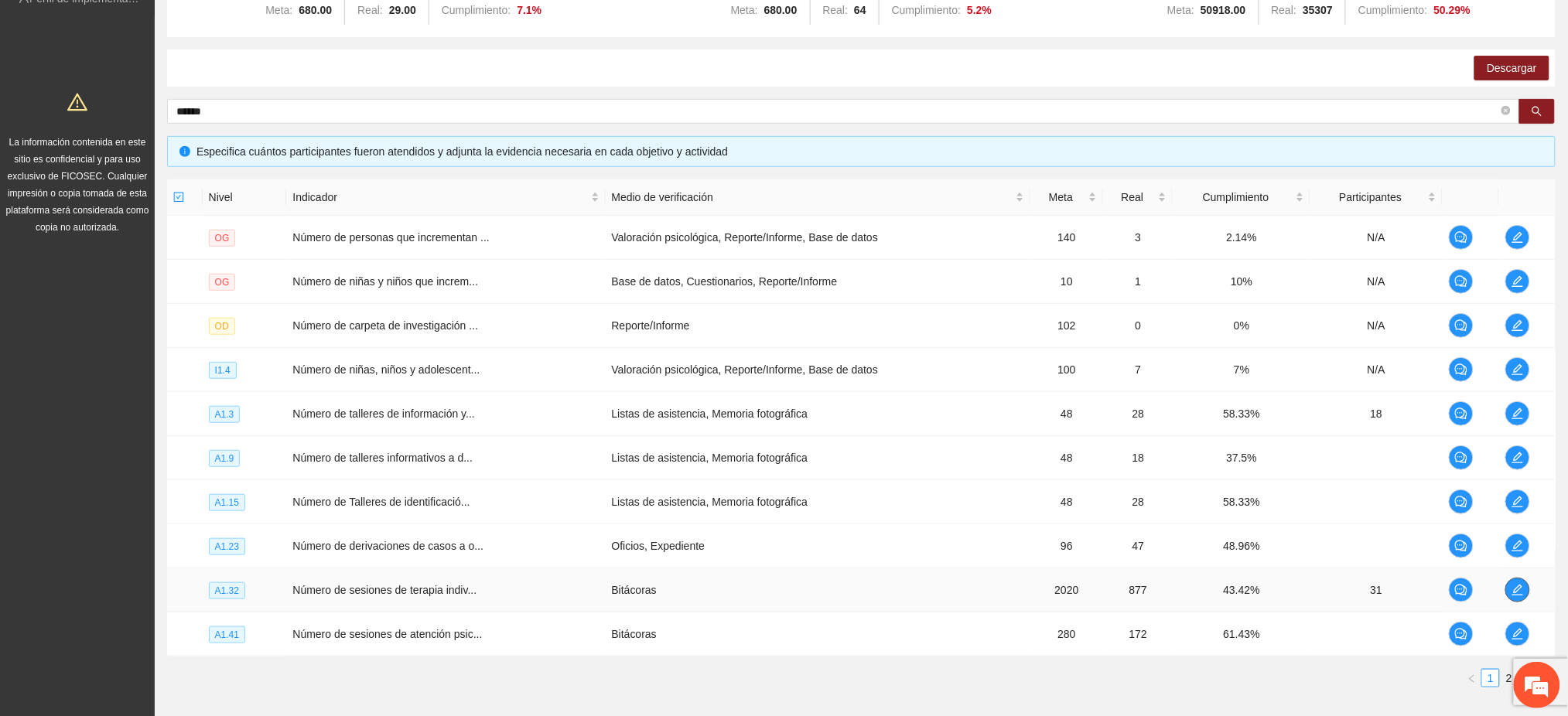
click at [1525, 598] on button "button" at bounding box center [1518, 590] width 25 height 25
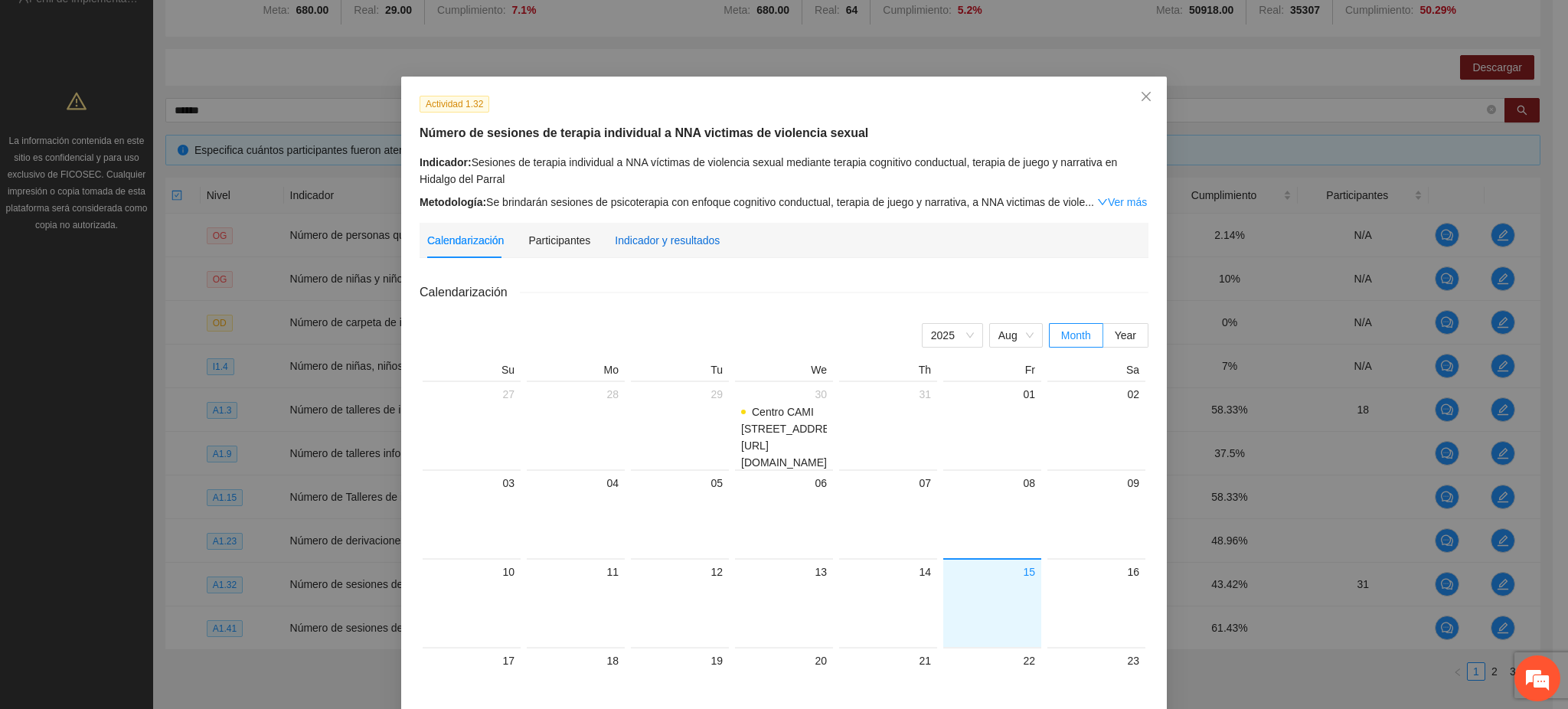
click at [645, 241] on div "Indicador y resultados" at bounding box center [667, 241] width 105 height 17
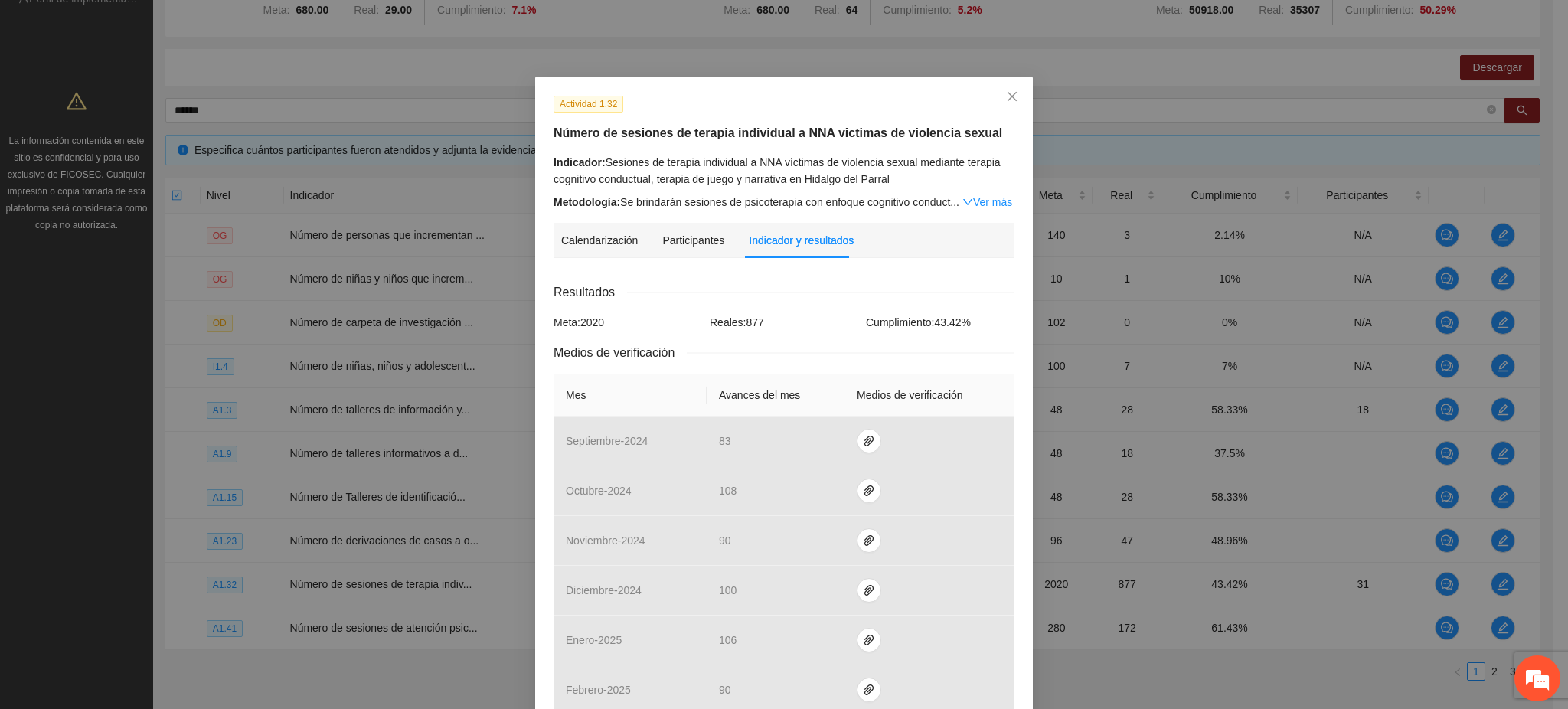
scroll to position [454, 0]
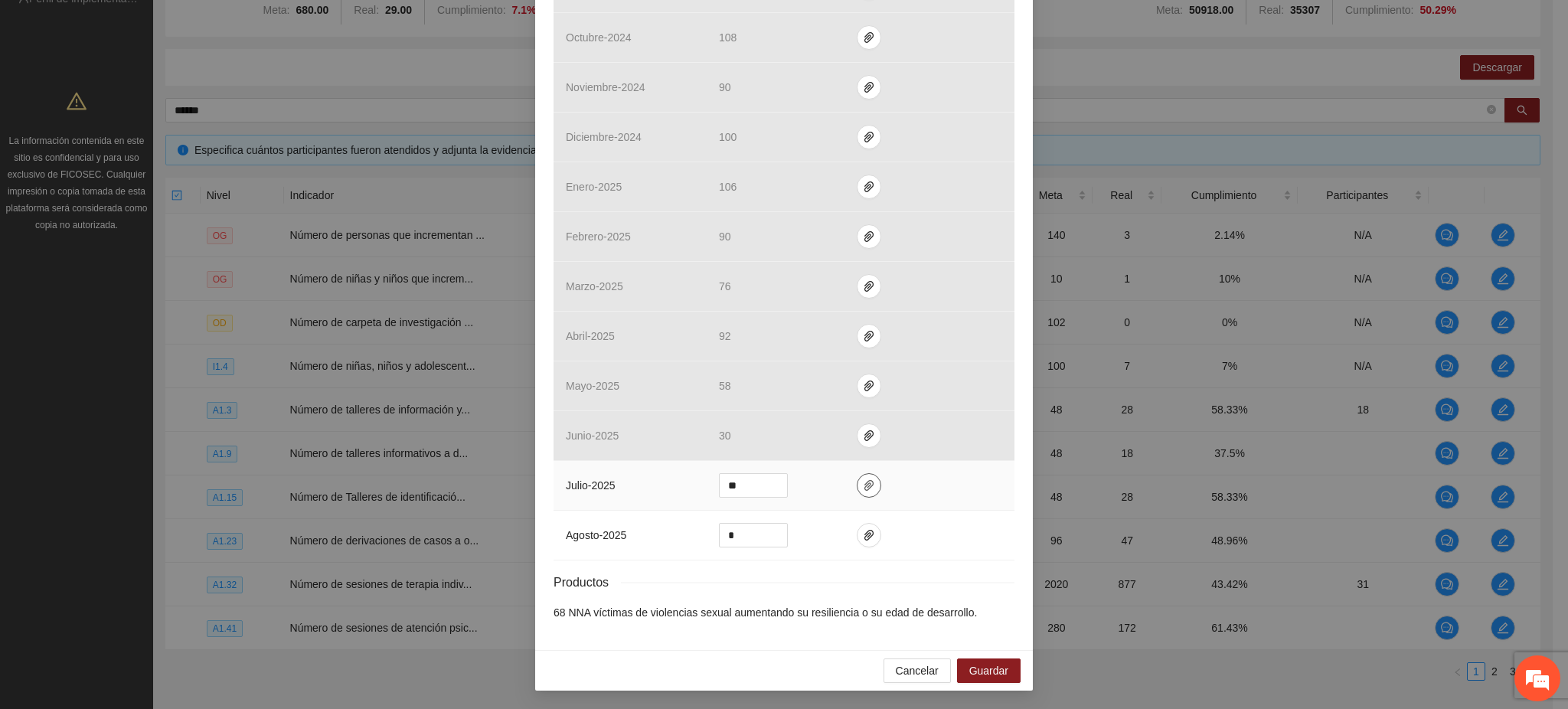
click at [863, 488] on icon "paper-clip" at bounding box center [869, 485] width 12 height 12
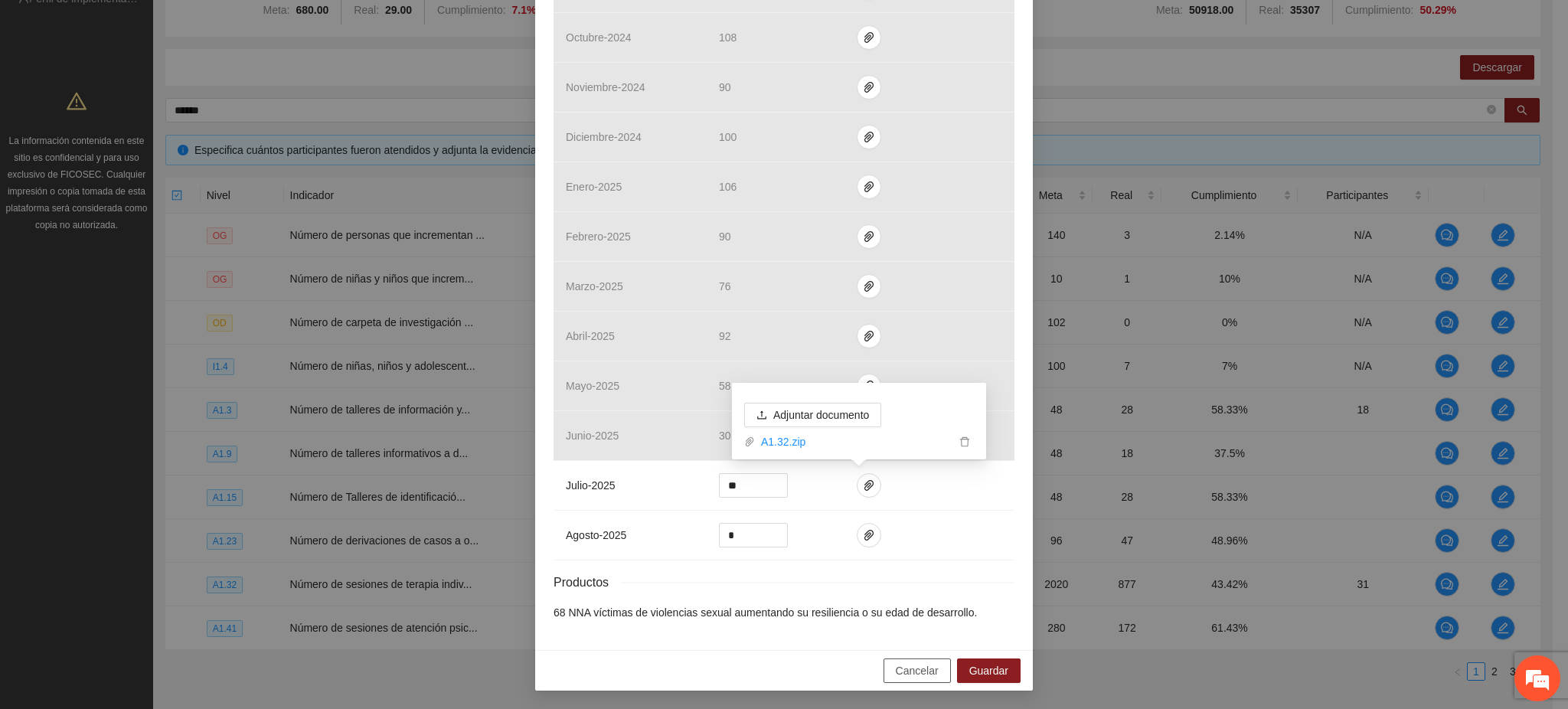
click at [896, 669] on span "Cancelar" at bounding box center [917, 671] width 43 height 17
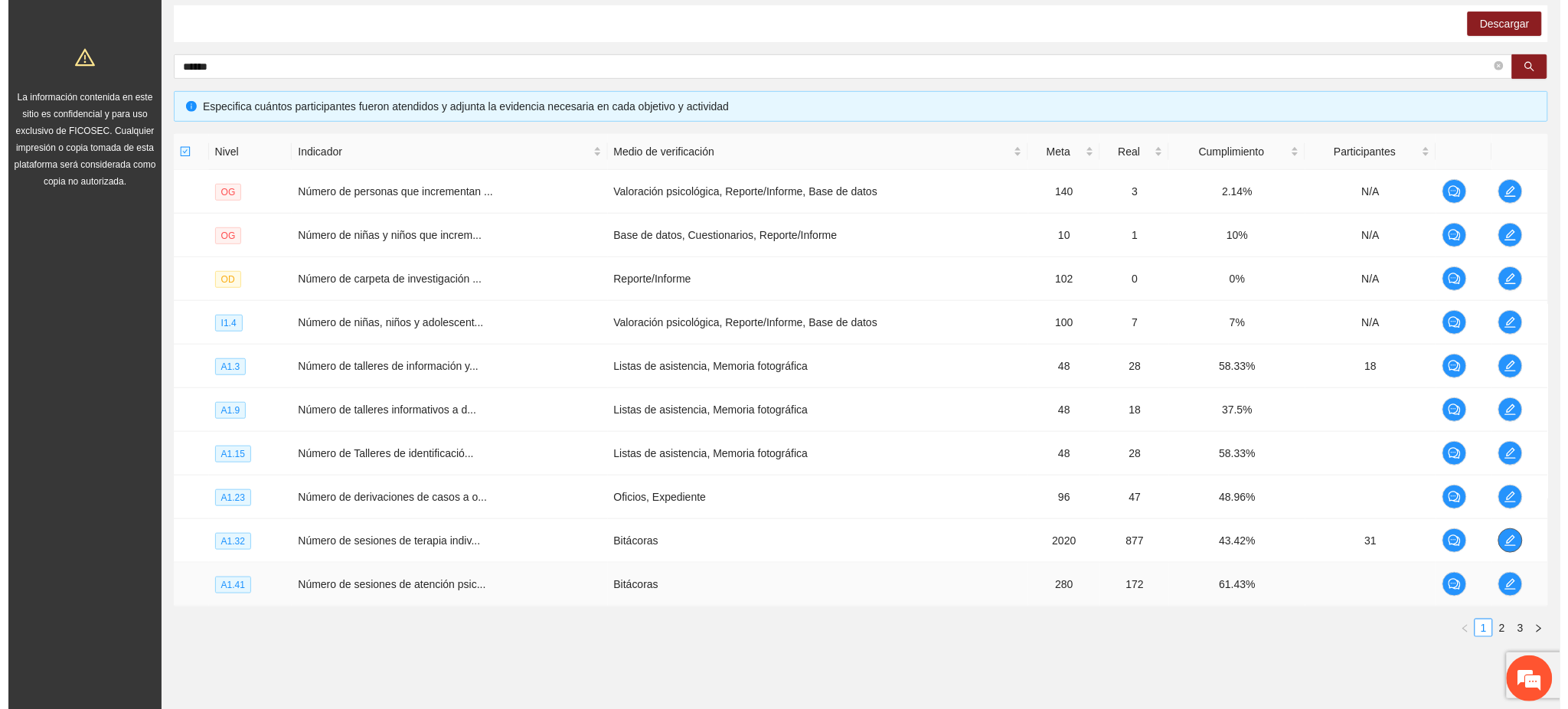
scroll to position [291, 0]
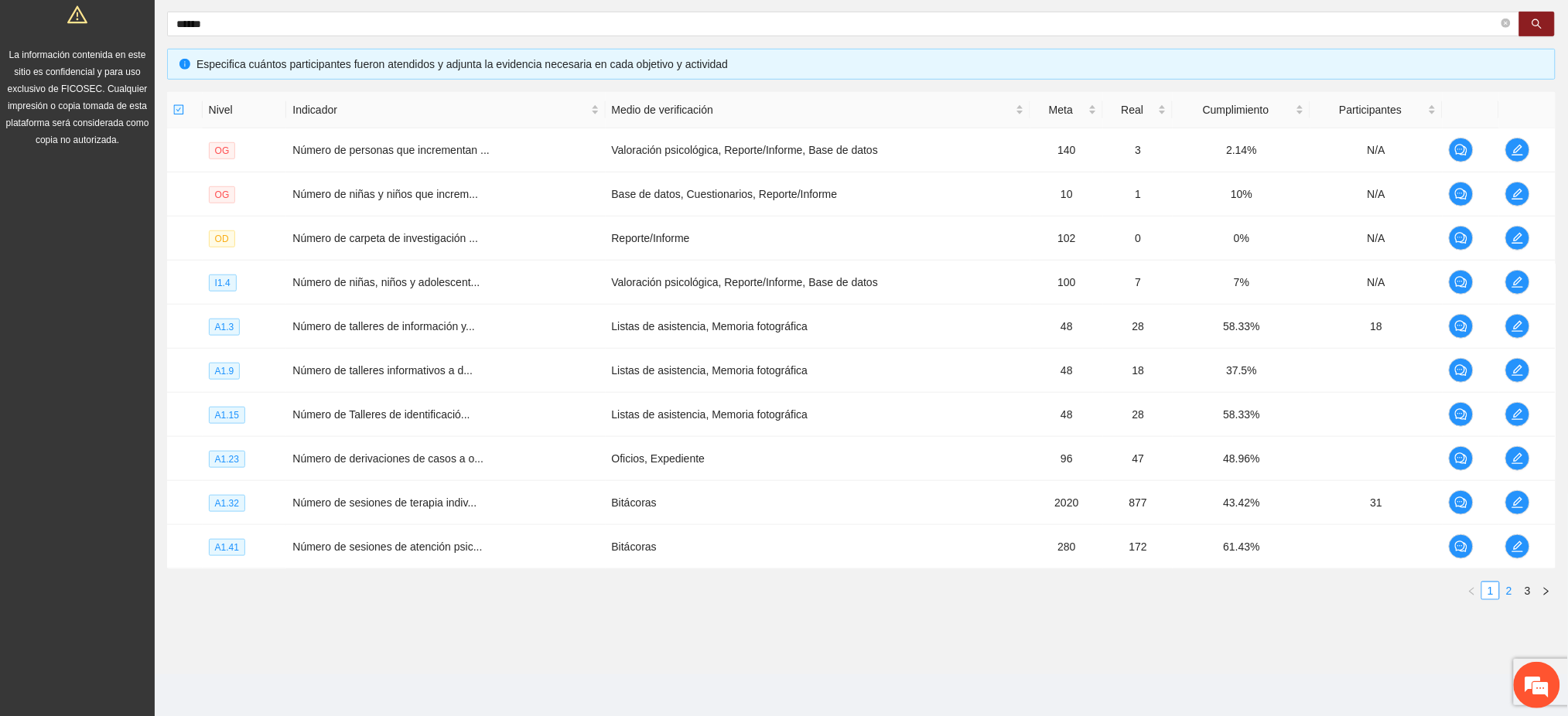
click at [1508, 594] on link "2" at bounding box center [1509, 591] width 17 height 17
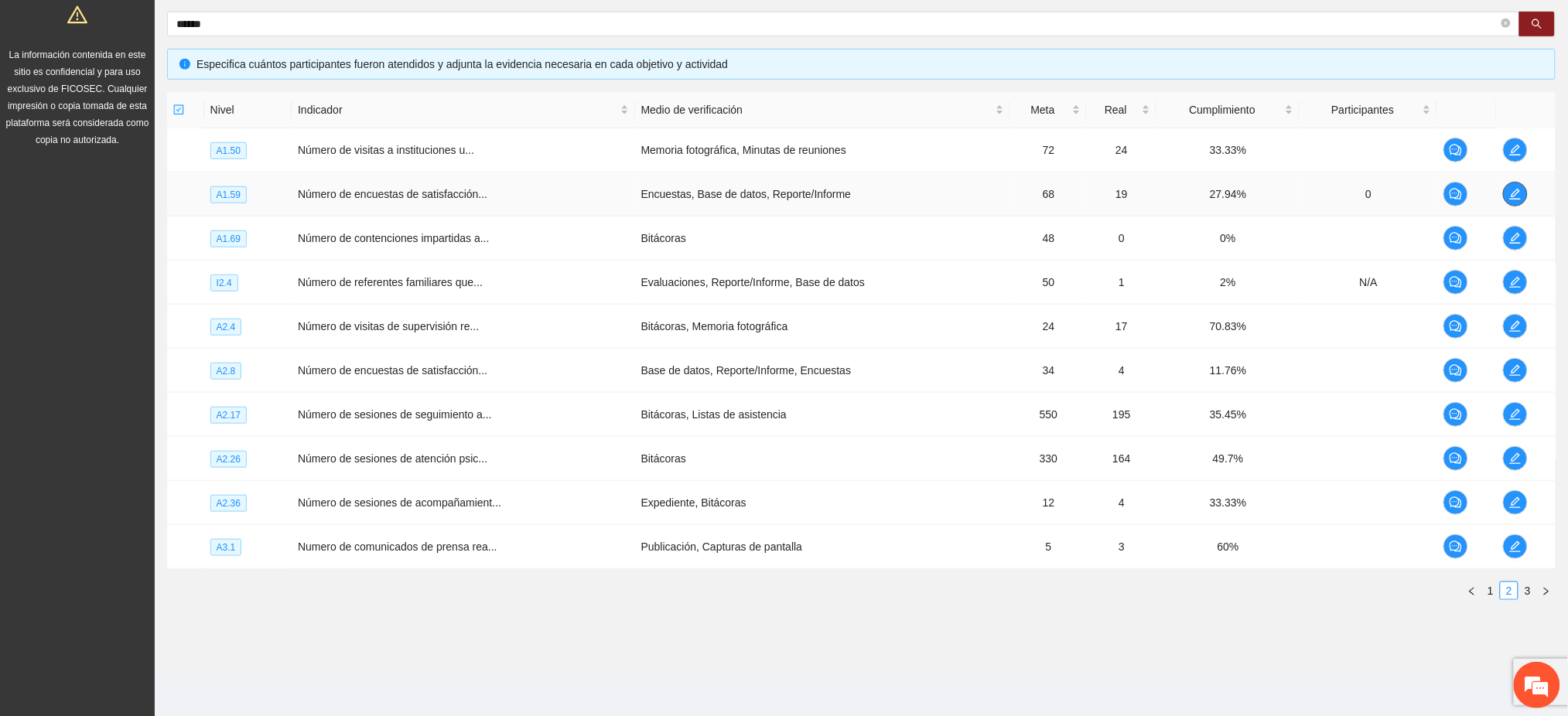
click at [1513, 195] on icon "edit" at bounding box center [1514, 194] width 10 height 10
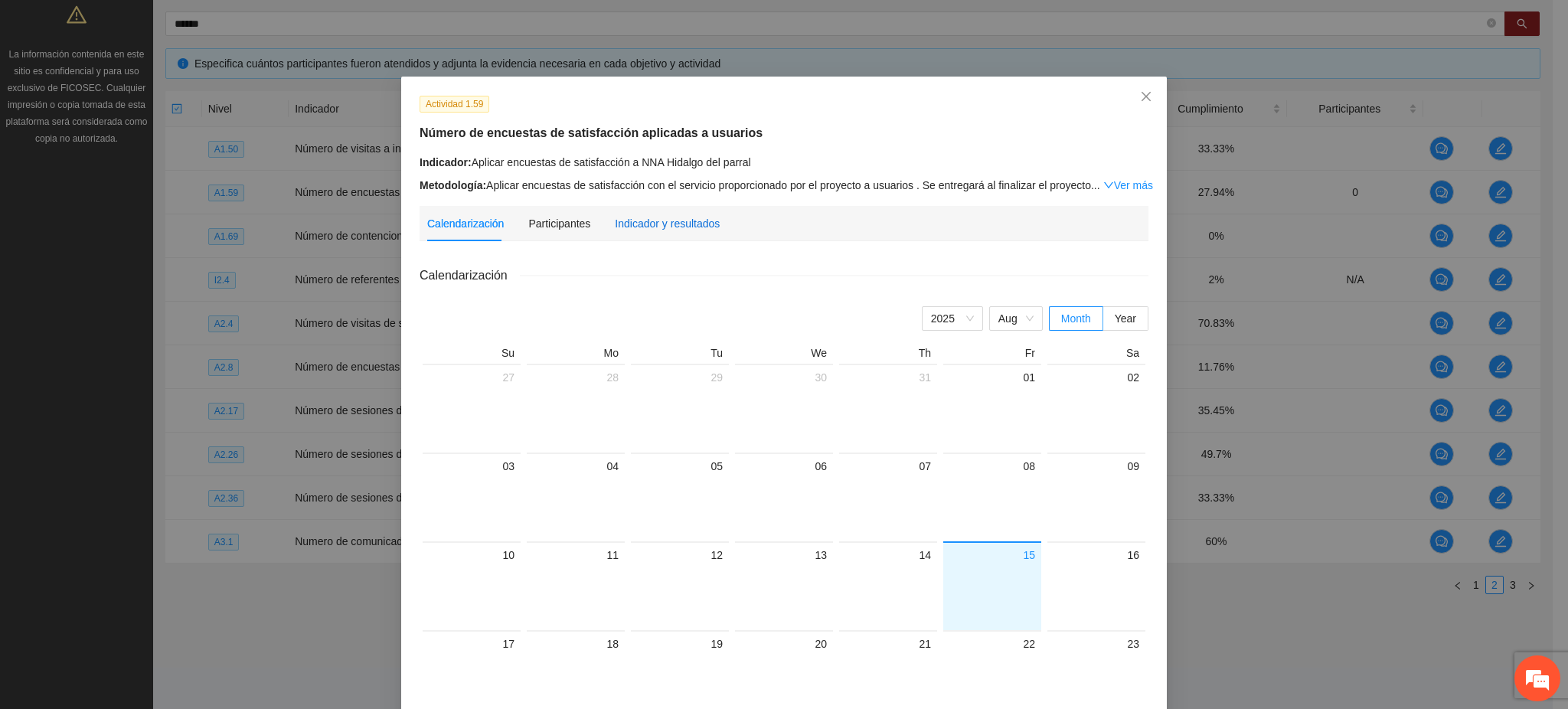
click at [638, 228] on div "Indicador y resultados" at bounding box center [667, 224] width 105 height 17
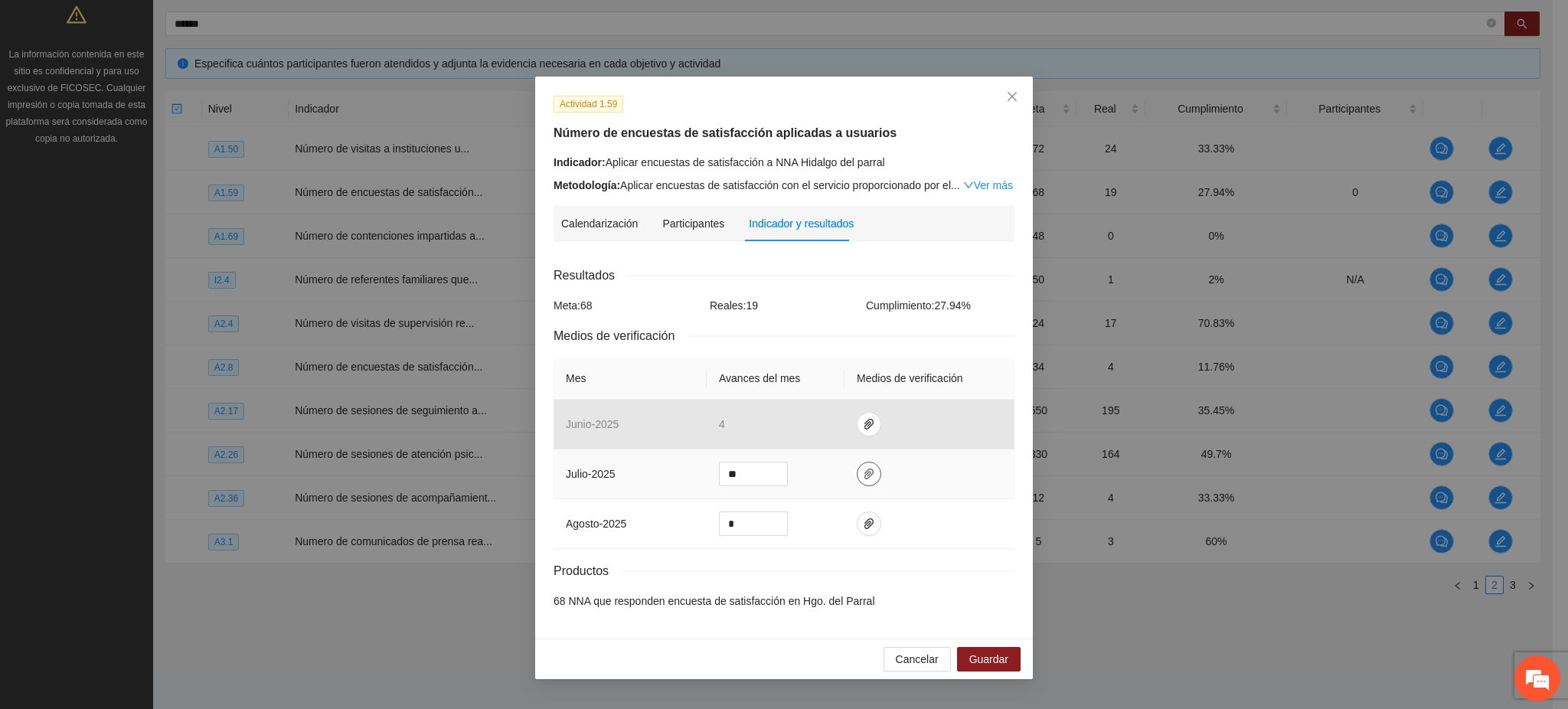
click at [869, 478] on icon "paper-clip" at bounding box center [869, 474] width 12 height 12
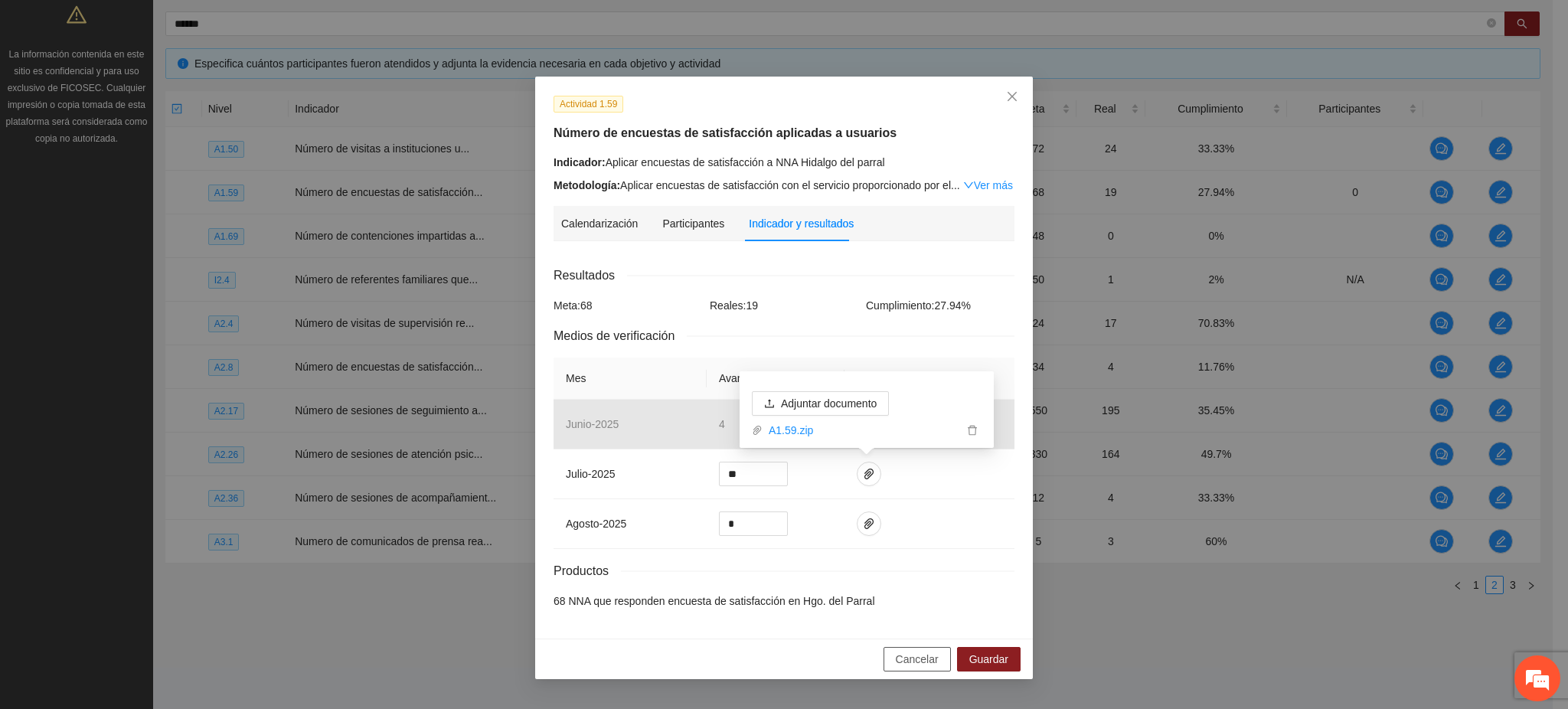
click at [915, 667] on span "Cancelar" at bounding box center [917, 659] width 43 height 17
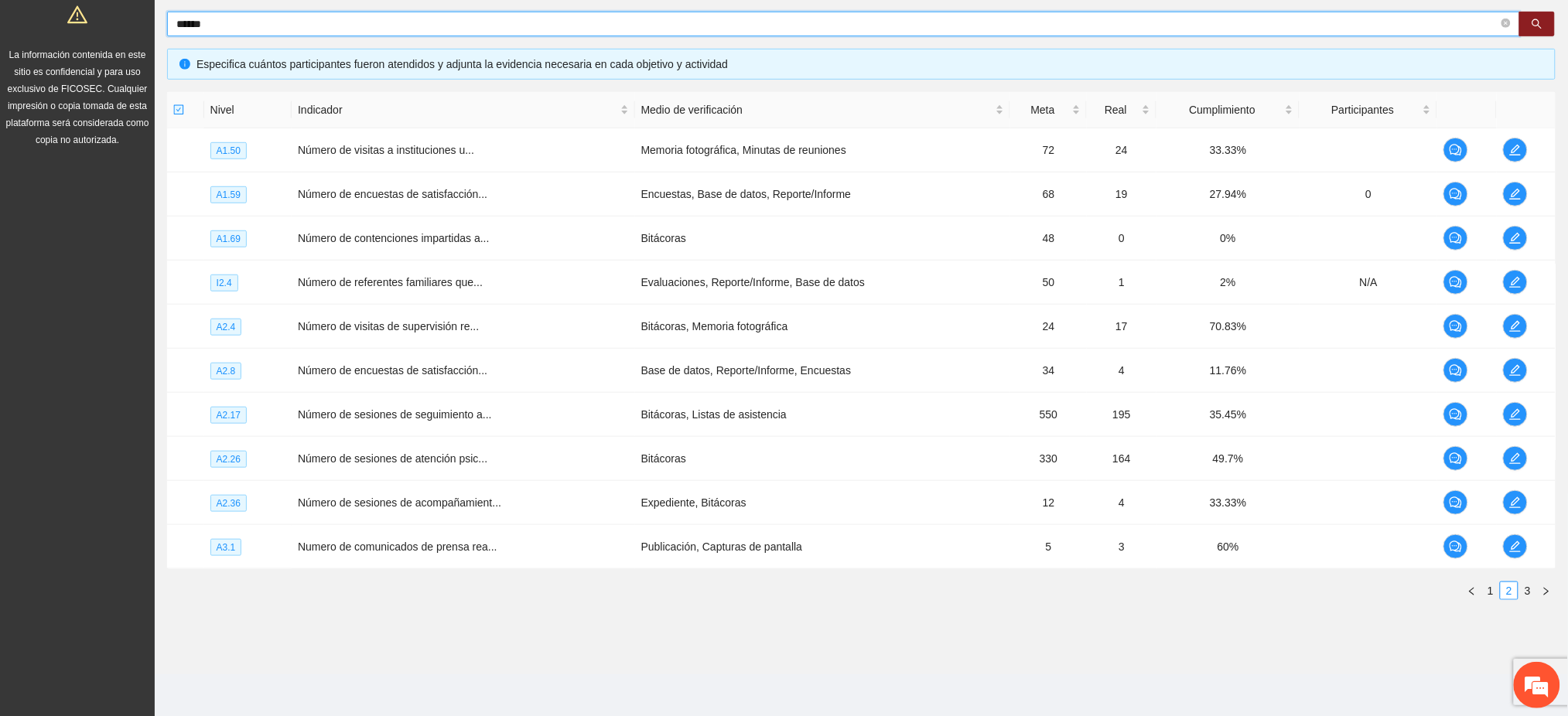
click at [245, 23] on input "******" at bounding box center [838, 24] width 1322 height 17
click at [1487, 589] on link "1" at bounding box center [1491, 591] width 17 height 17
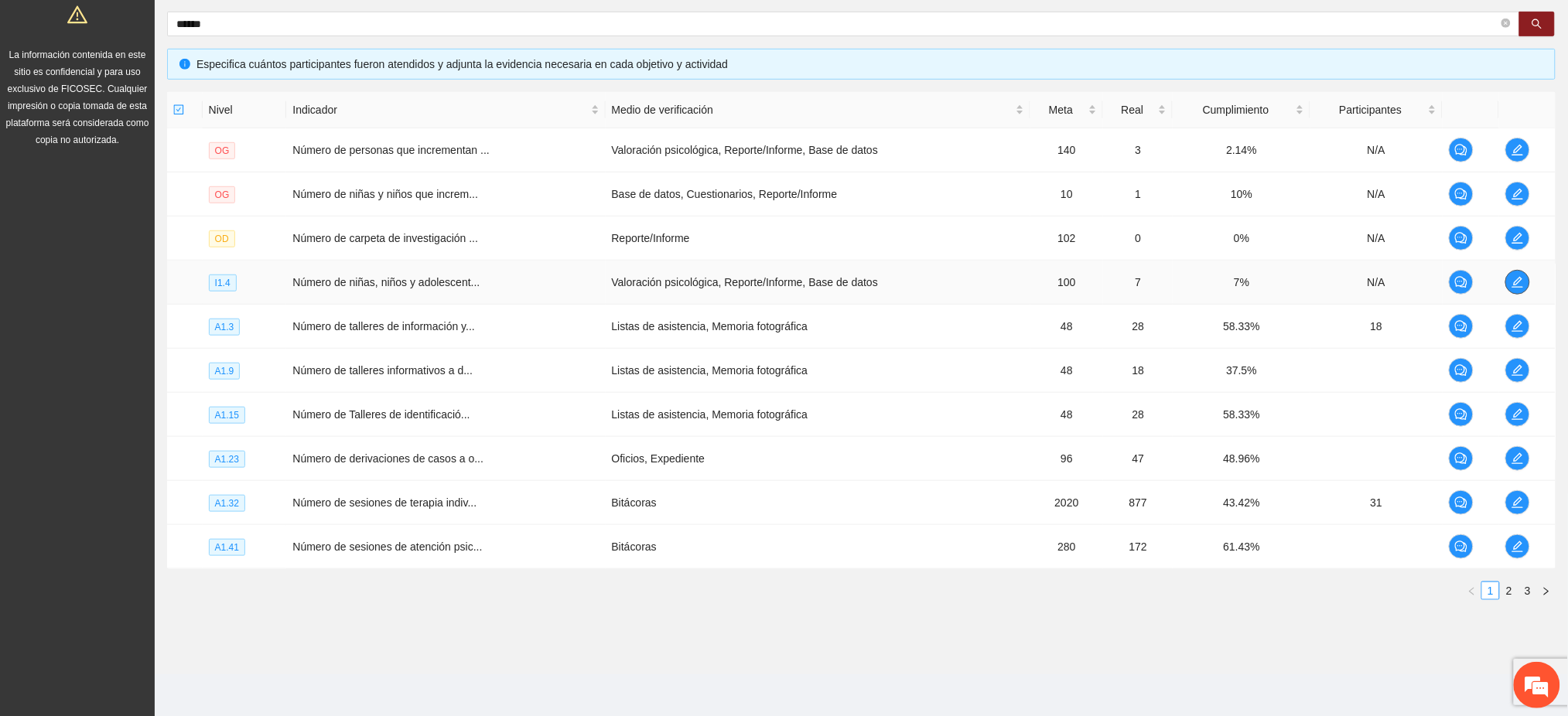
click at [1516, 283] on icon "edit" at bounding box center [1518, 282] width 12 height 12
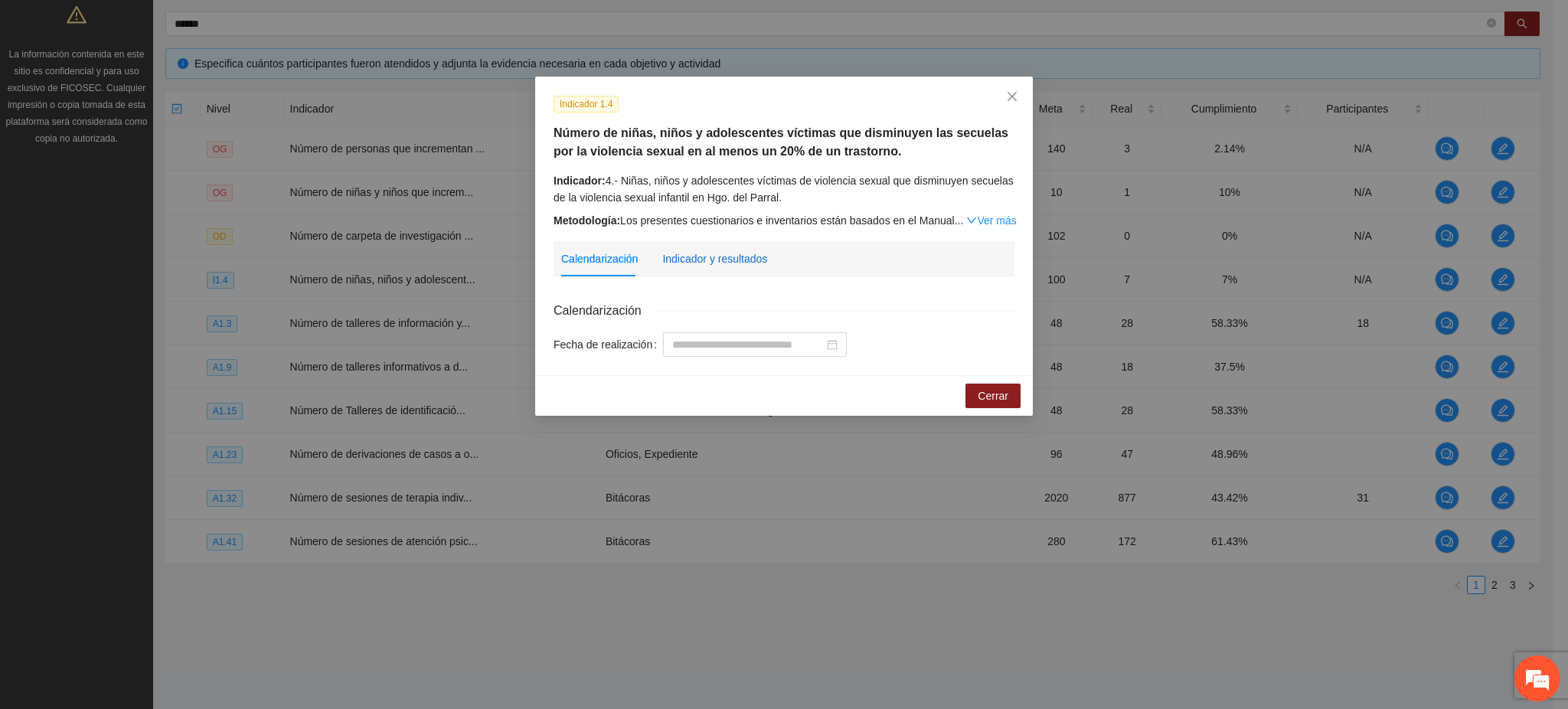
click at [728, 264] on div "Indicador y resultados" at bounding box center [715, 259] width 105 height 17
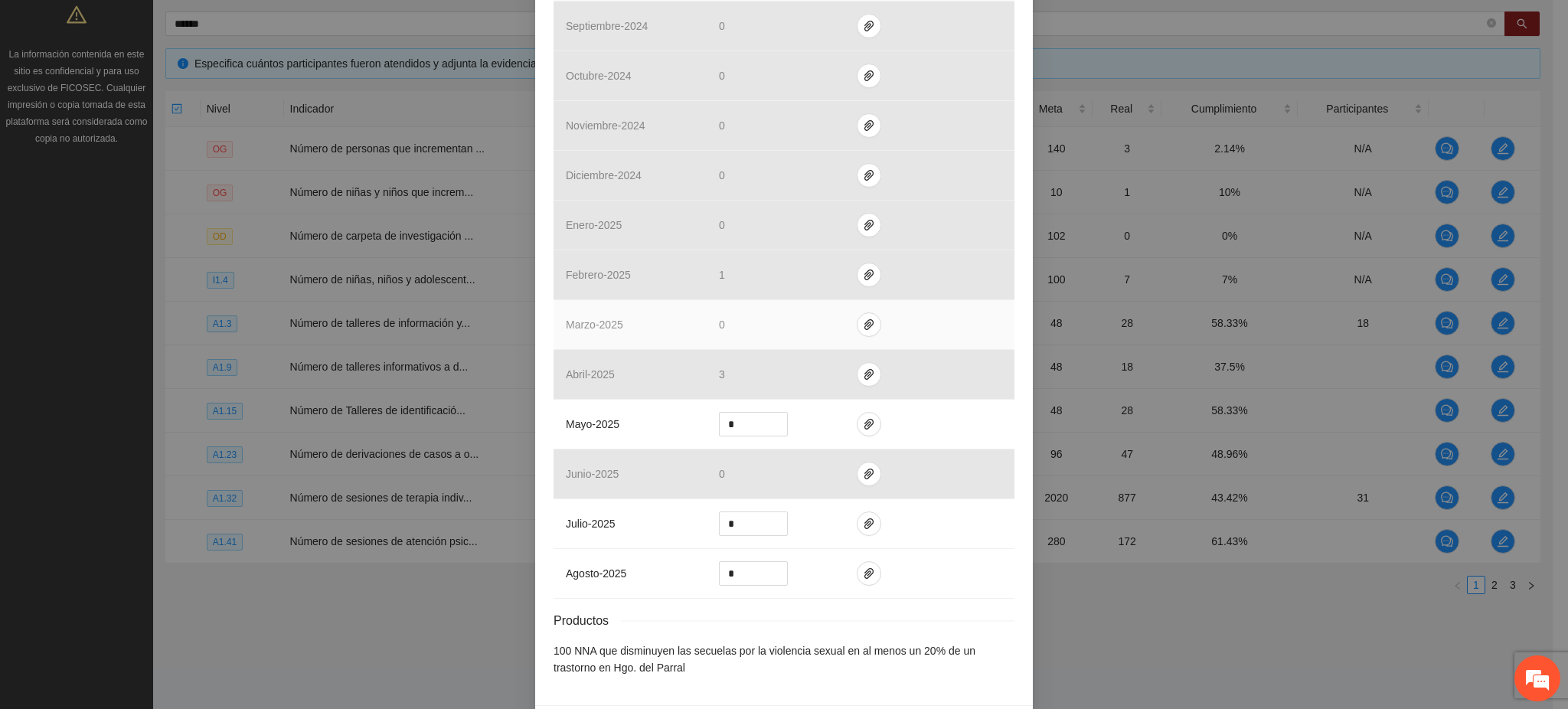
scroll to position [386, 0]
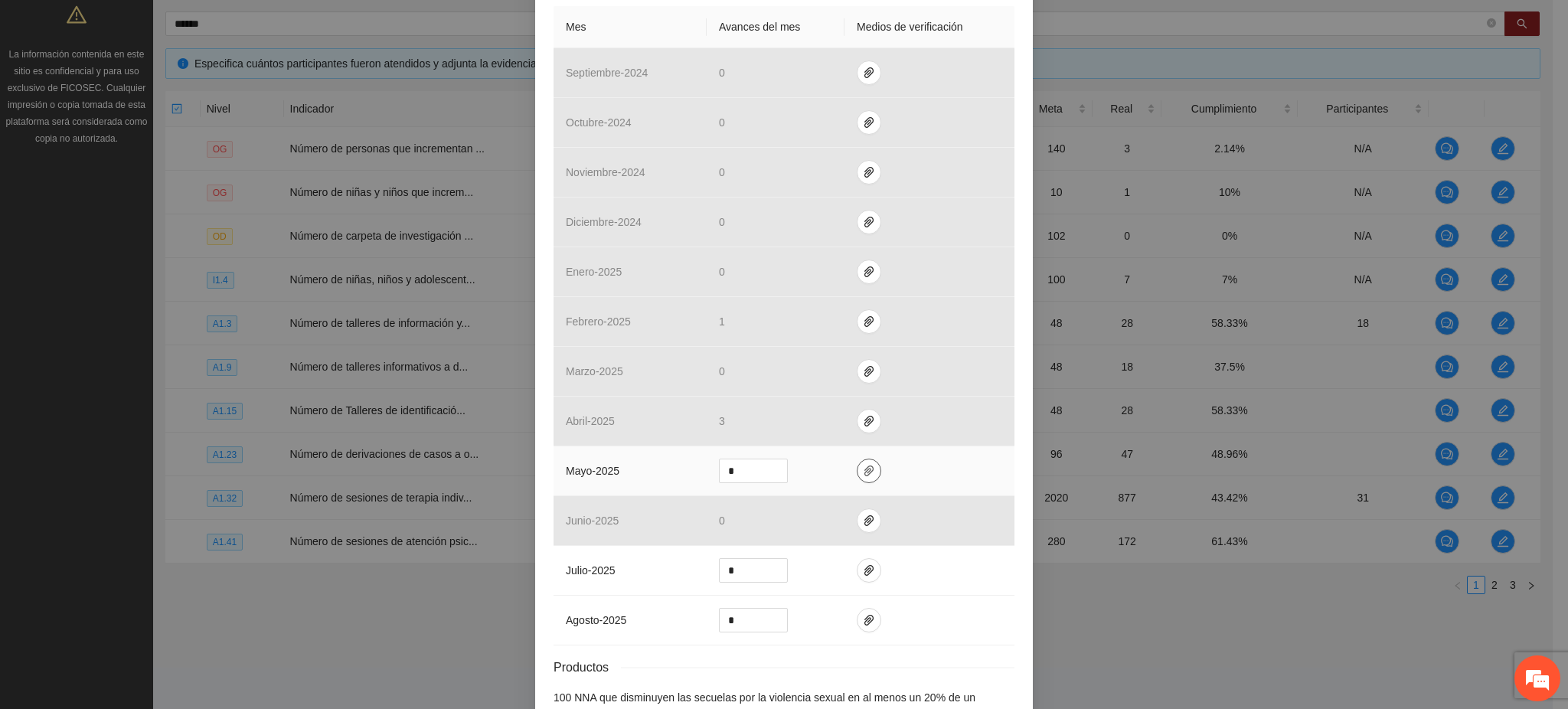
click at [865, 476] on icon "paper-clip" at bounding box center [870, 470] width 9 height 10
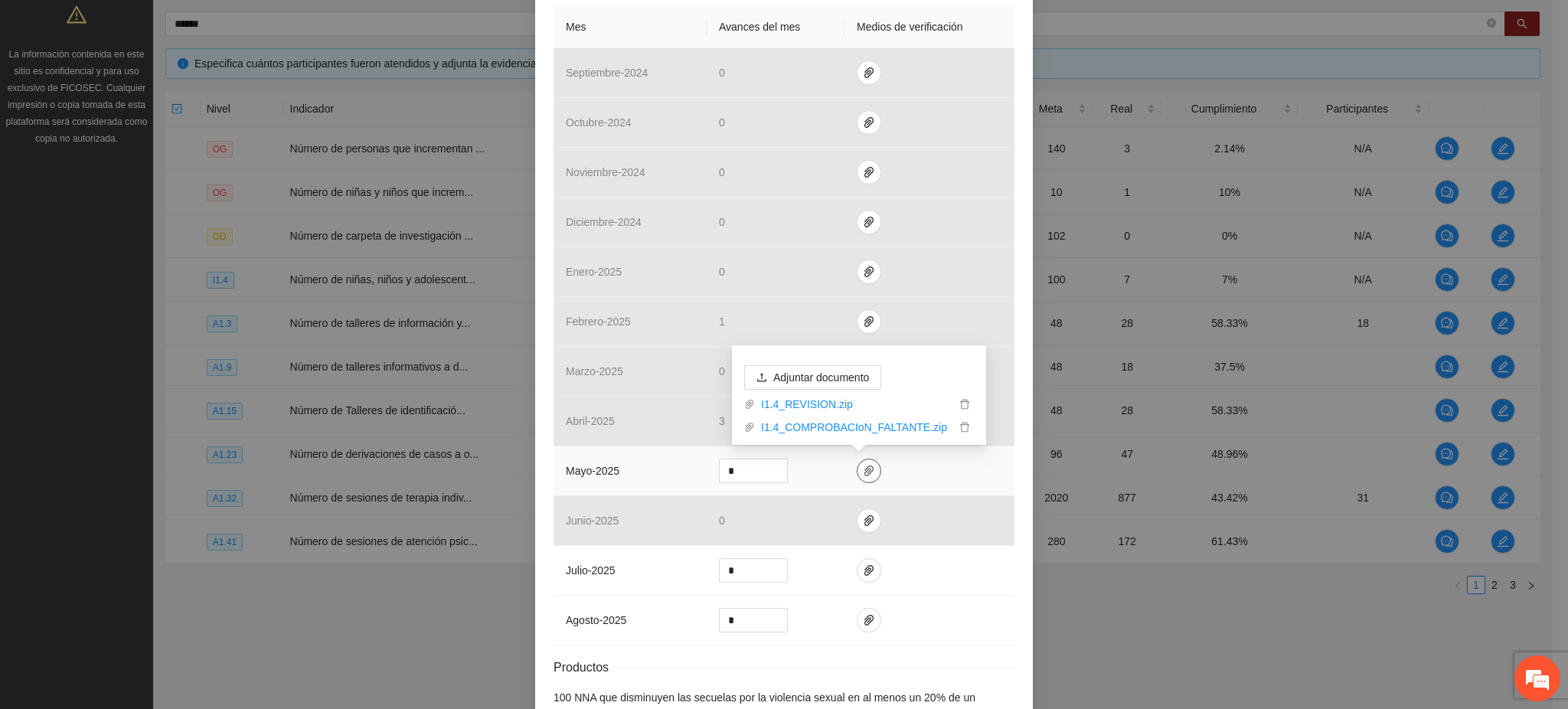
click at [865, 476] on icon "paper-clip" at bounding box center [870, 470] width 9 height 10
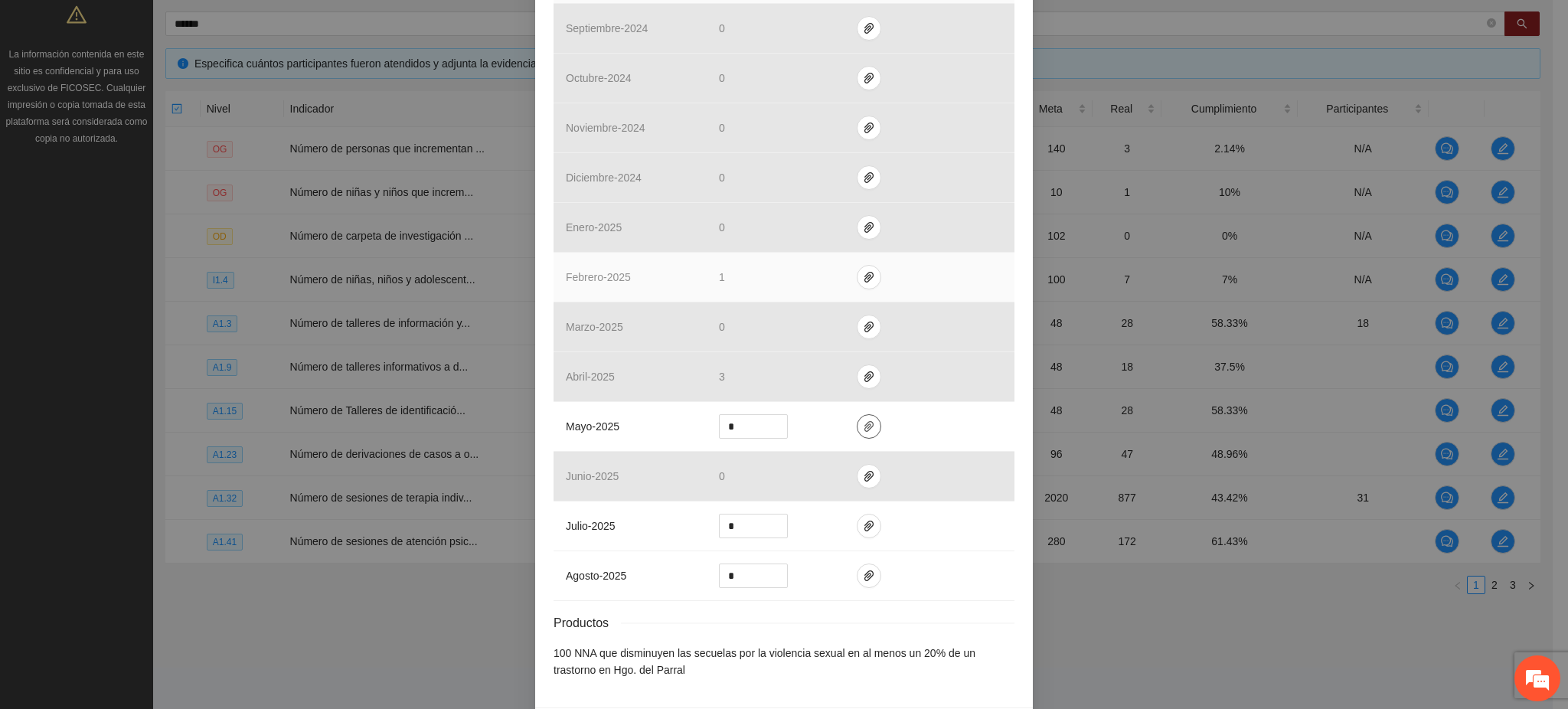
scroll to position [489, 0]
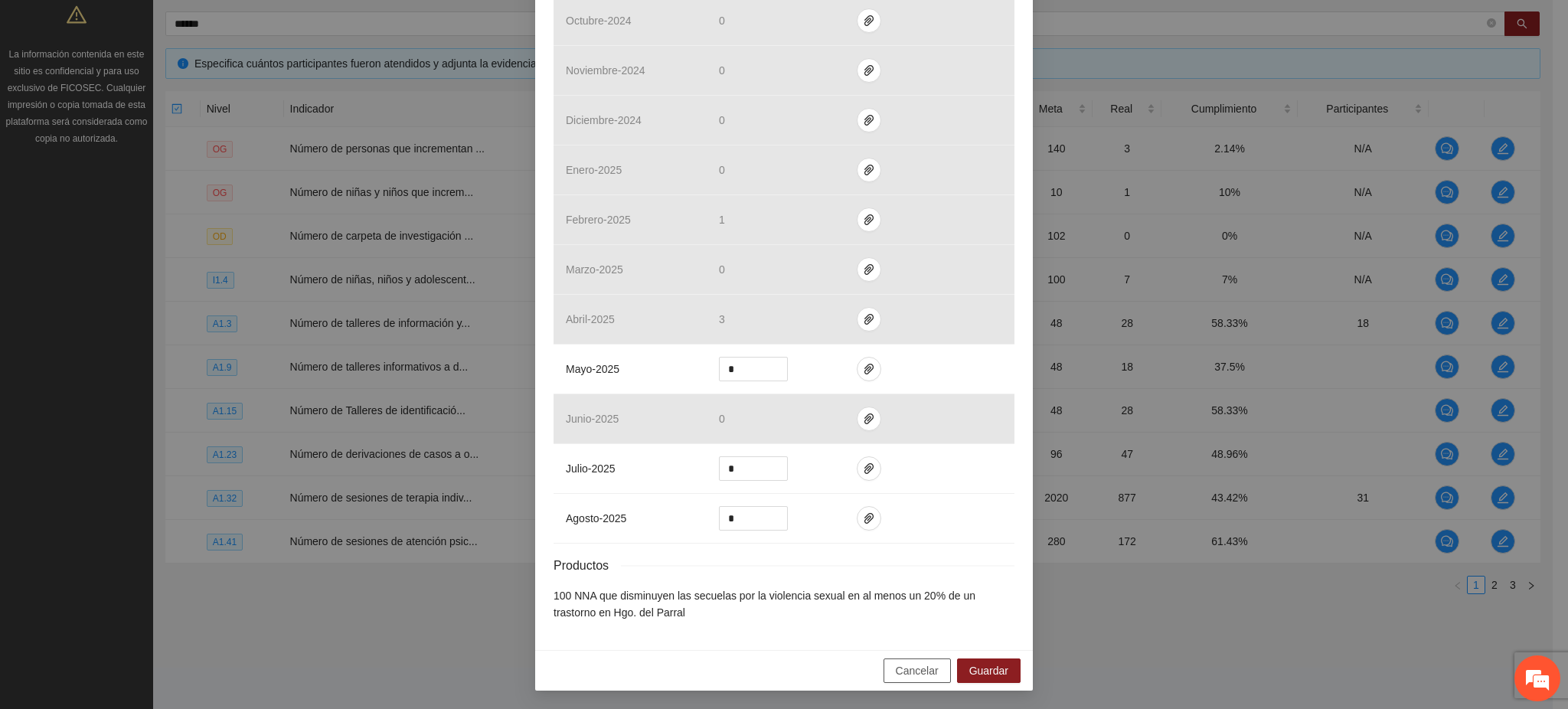
click at [896, 675] on span "Cancelar" at bounding box center [917, 671] width 43 height 17
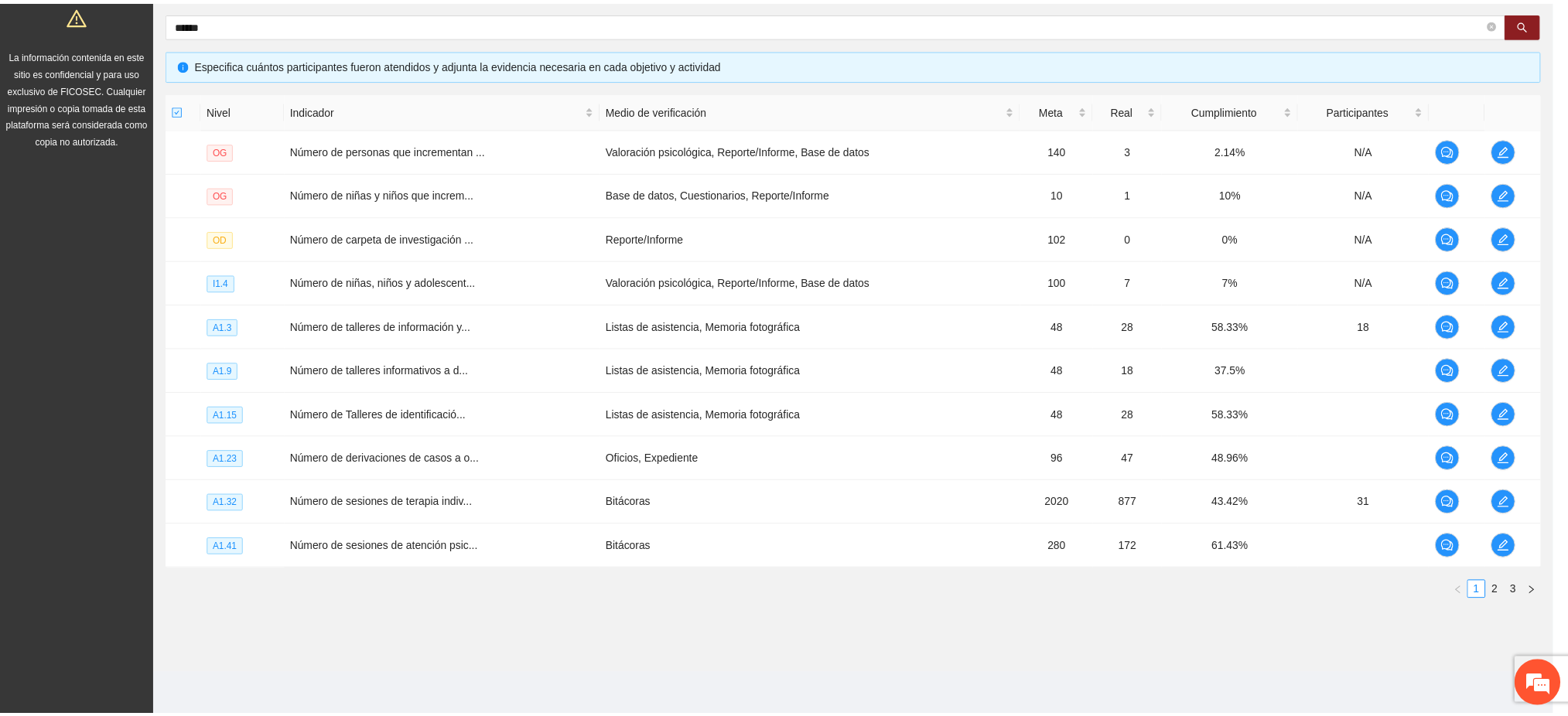
scroll to position [416, 0]
